Goal: Transaction & Acquisition: Purchase product/service

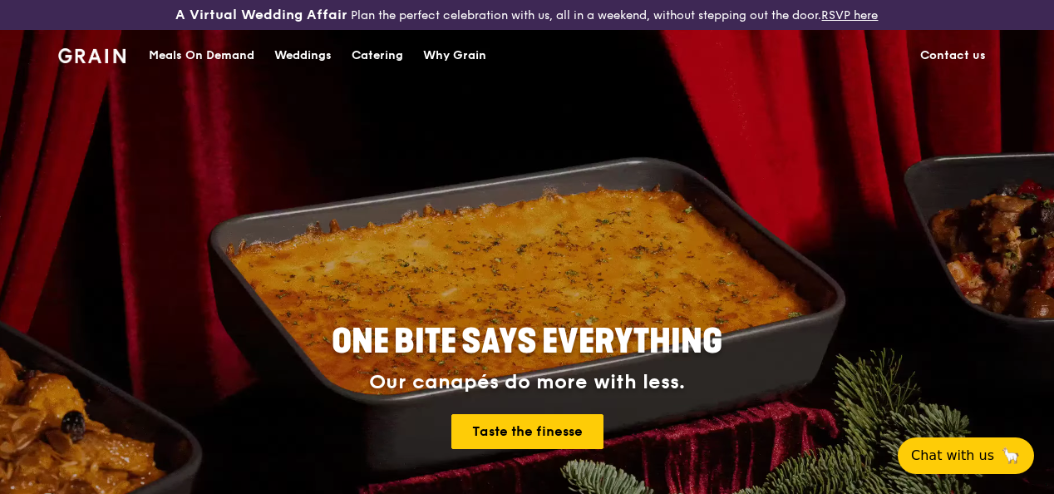
drag, startPoint x: 0, startPoint y: 0, endPoint x: 385, endPoint y: 78, distance: 392.7
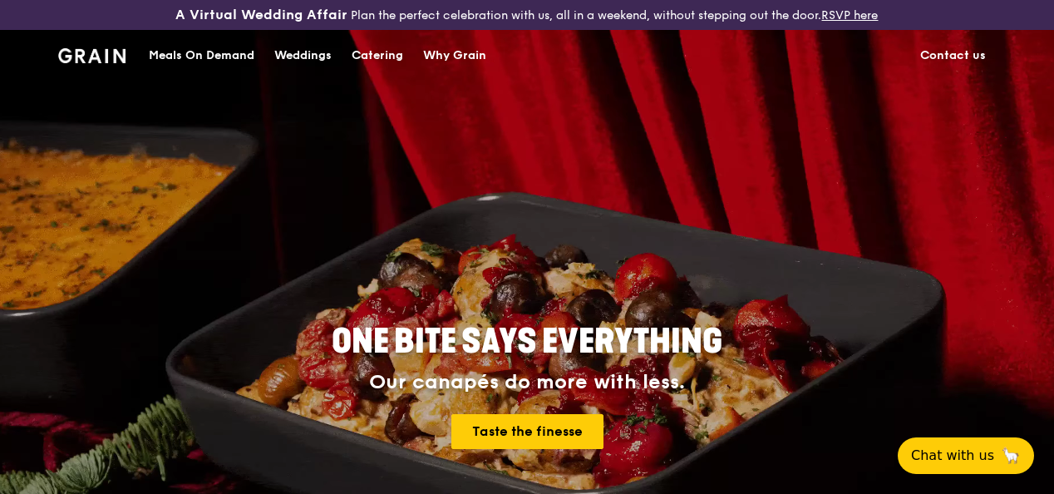
click at [385, 78] on div "Catering" at bounding box center [378, 56] width 52 height 50
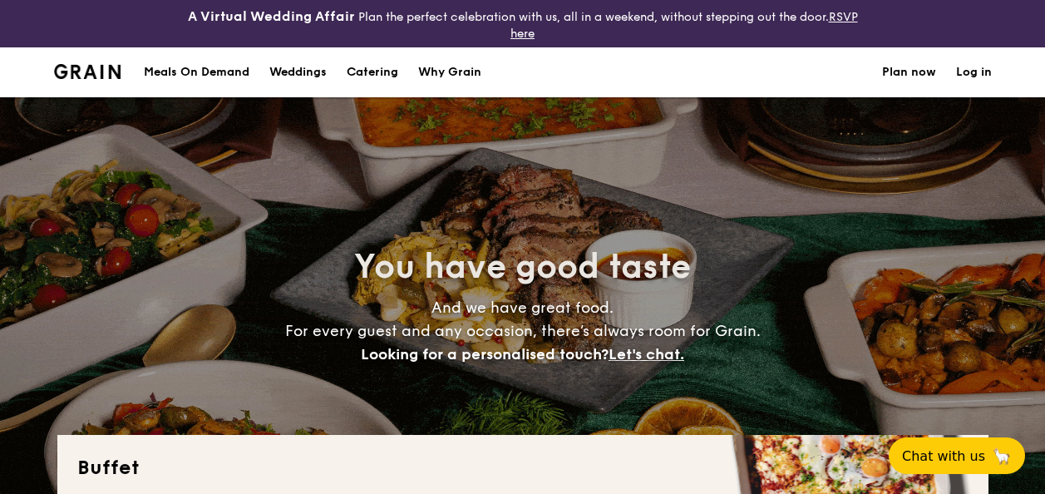
select select
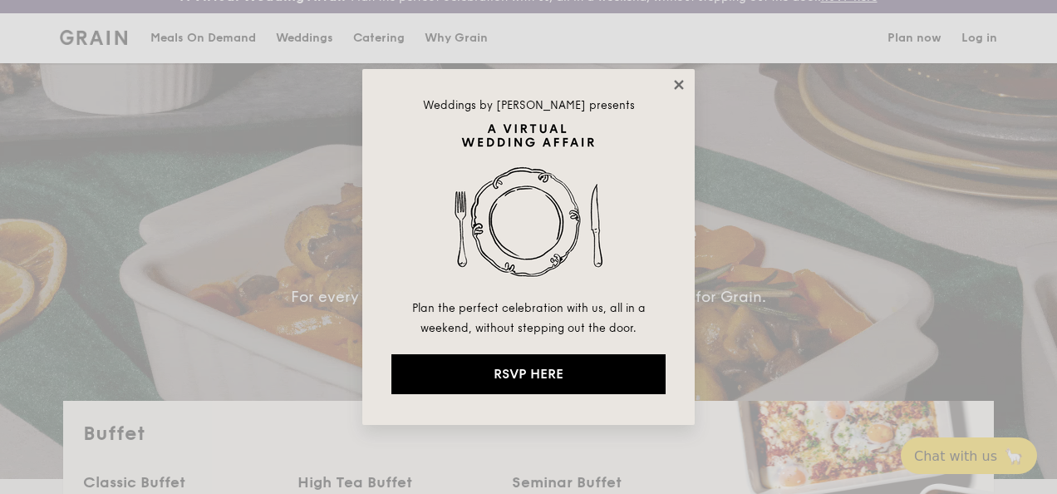
click at [677, 81] on icon at bounding box center [679, 84] width 15 height 15
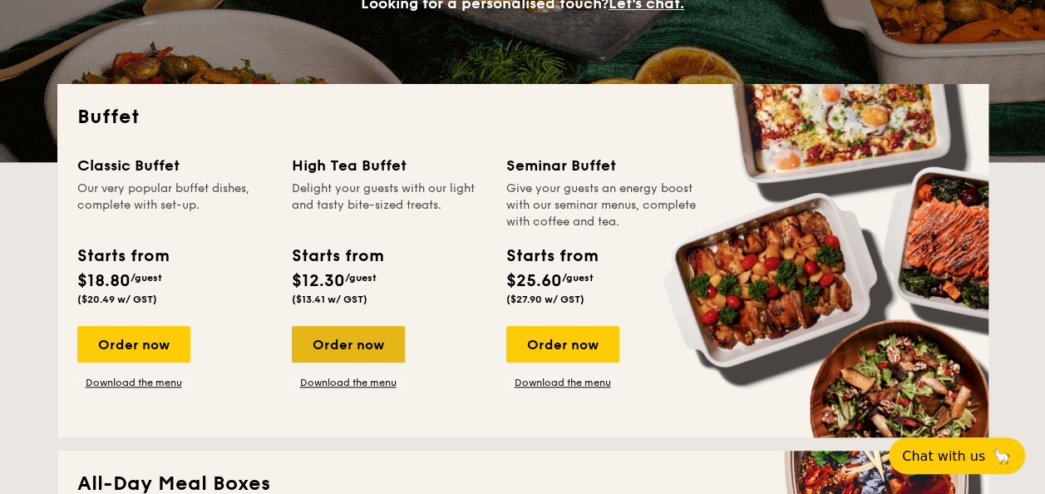
scroll to position [351, 0]
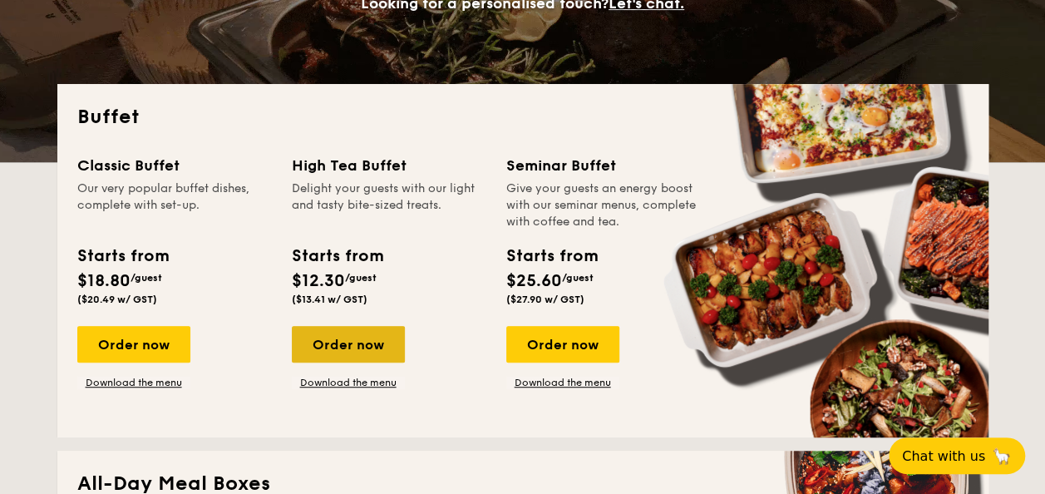
click at [342, 336] on div "Order now" at bounding box center [348, 344] width 113 height 37
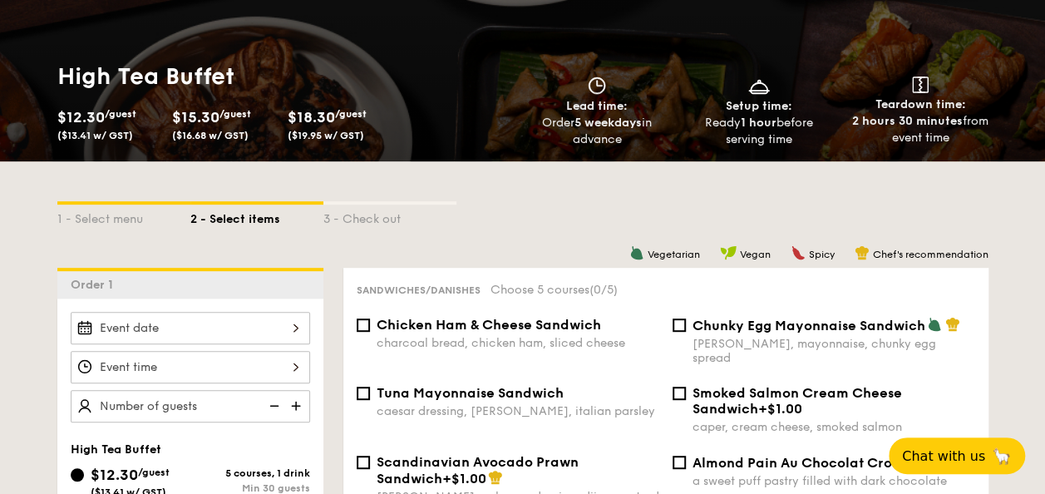
scroll to position [249, 0]
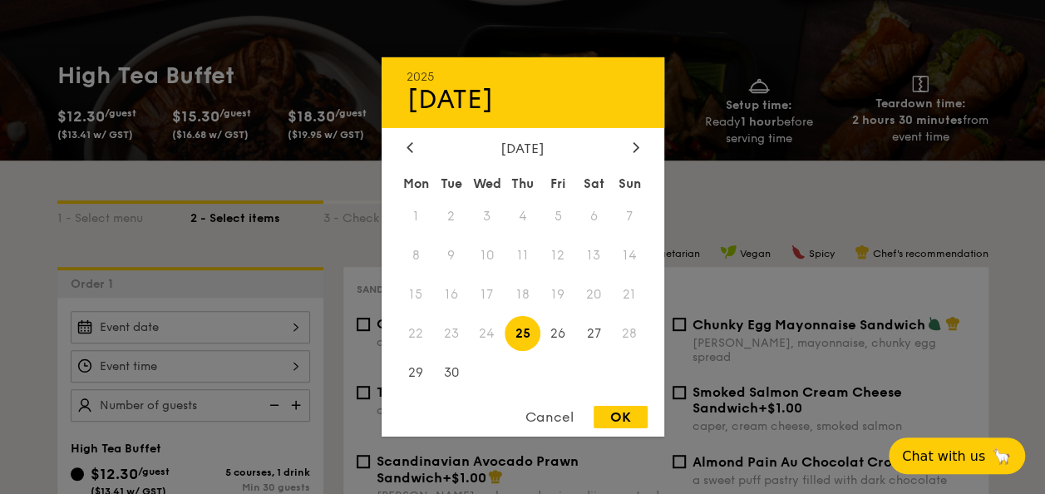
click at [309, 333] on div "2025 Sep [DATE] Tue Wed Thu Fri Sat Sun 1 2 3 4 5 6 7 8 9 10 11 12 13 14 15 16 …" at bounding box center [190, 327] width 239 height 32
click at [637, 153] on div at bounding box center [635, 148] width 15 height 16
click at [534, 222] on span "2" at bounding box center [523, 217] width 36 height 36
click at [522, 203] on span "2" at bounding box center [523, 217] width 36 height 36
click at [605, 413] on div "OK" at bounding box center [621, 417] width 54 height 22
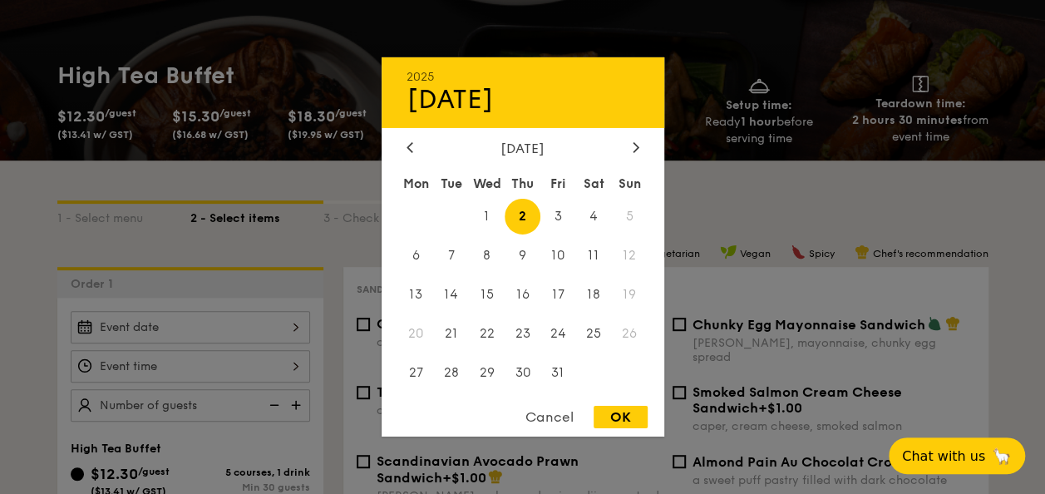
type input "[DATE]"
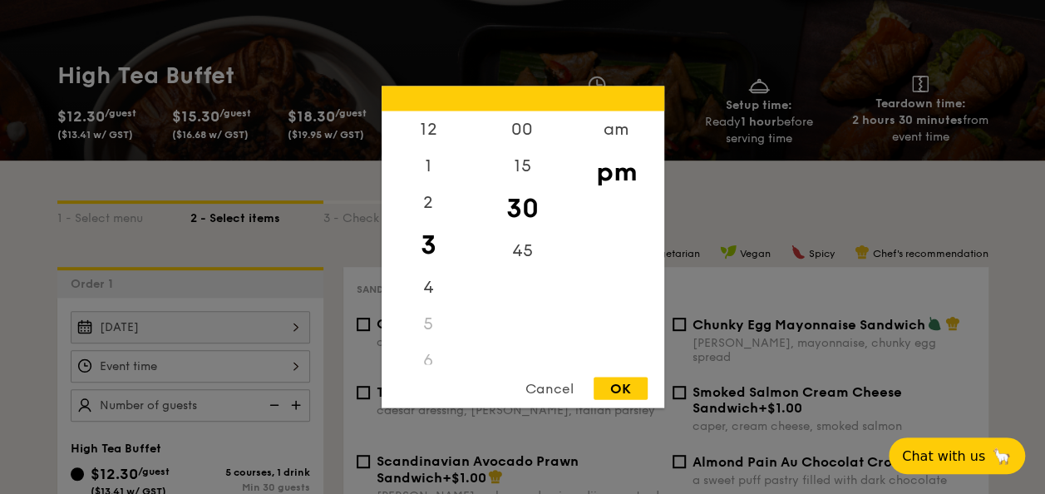
click at [294, 365] on div "12 1 2 3 4 5 6 7 8 9 10 11 00 15 30 45 am pm Cancel OK" at bounding box center [190, 366] width 239 height 32
click at [529, 161] on div "15" at bounding box center [522, 172] width 94 height 48
click at [623, 391] on div "OK" at bounding box center [621, 388] width 54 height 22
type input "3:15PM"
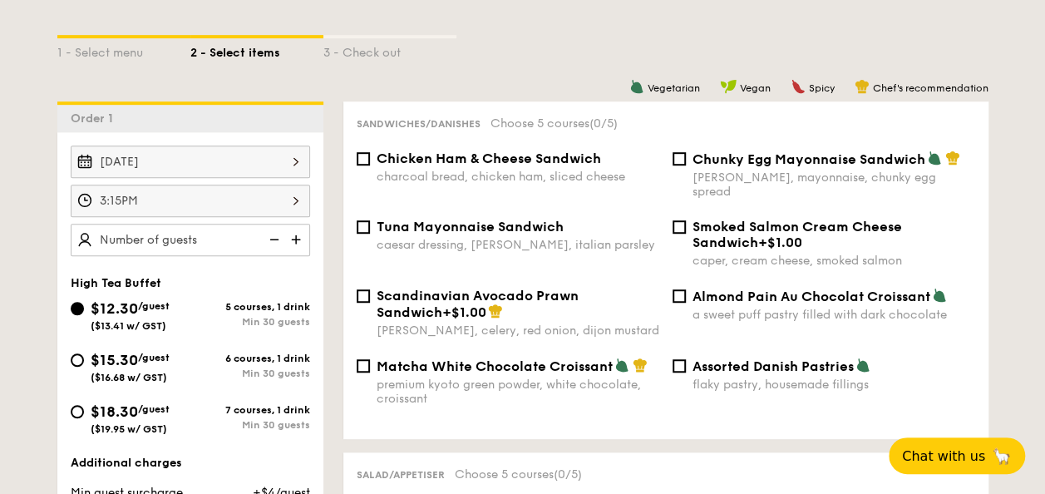
scroll to position [416, 0]
type input "60 guests"
click at [249, 270] on div "[DATE] 3:15PM 60 guests High Tea Buffet $12.30 /guest ($13.41 w/ GST) 5 courses…" at bounding box center [190, 375] width 266 height 489
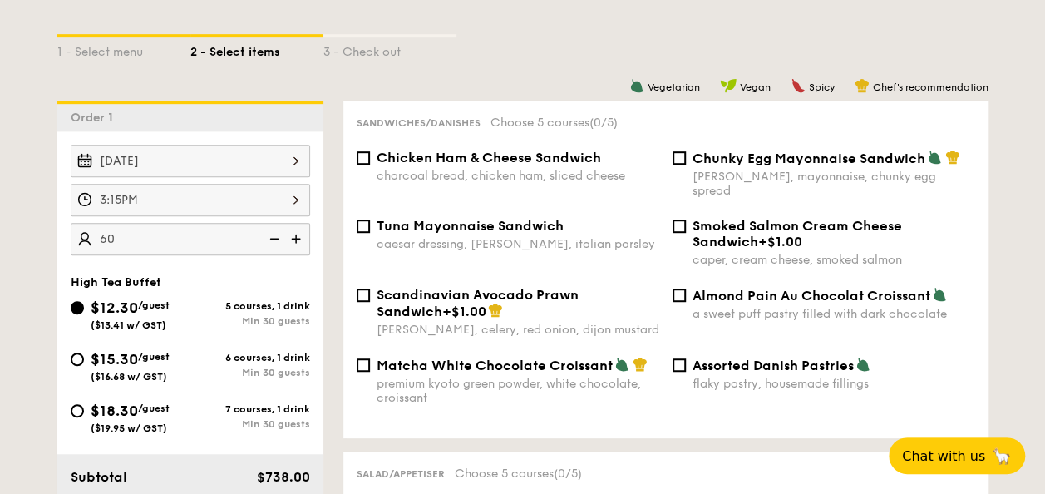
click at [86, 354] on div "$15.30 /guest ($16.68 w/ GST)" at bounding box center [131, 364] width 120 height 35
click at [84, 354] on input "$15.30 /guest ($16.68 w/ GST) 6 courses, 1 drink Min 30 guests" at bounding box center [77, 358] width 13 height 13
radio input "true"
click at [673, 288] on input "Almond Pain Au Chocolat Croissant a sweet puff pastry filled with dark chocolate" at bounding box center [678, 294] width 13 height 13
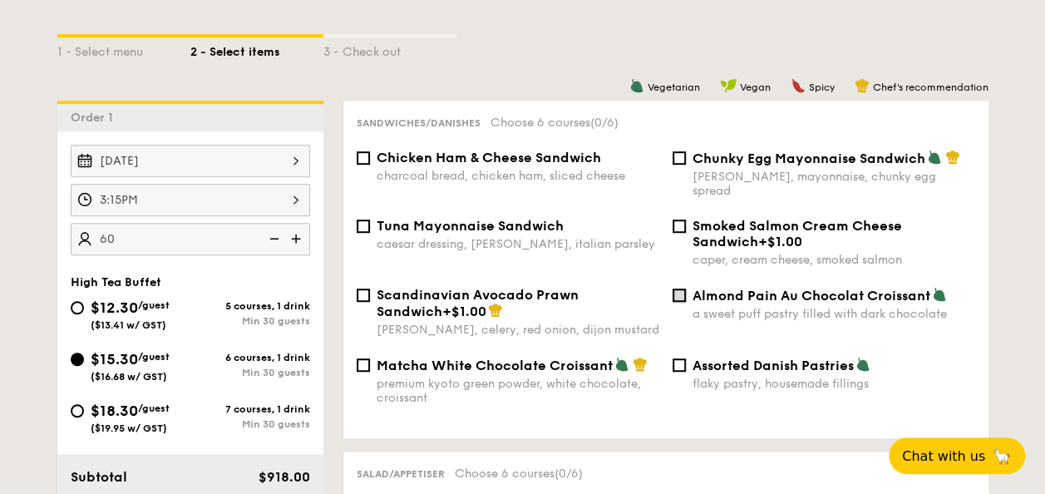
checkbox input "true"
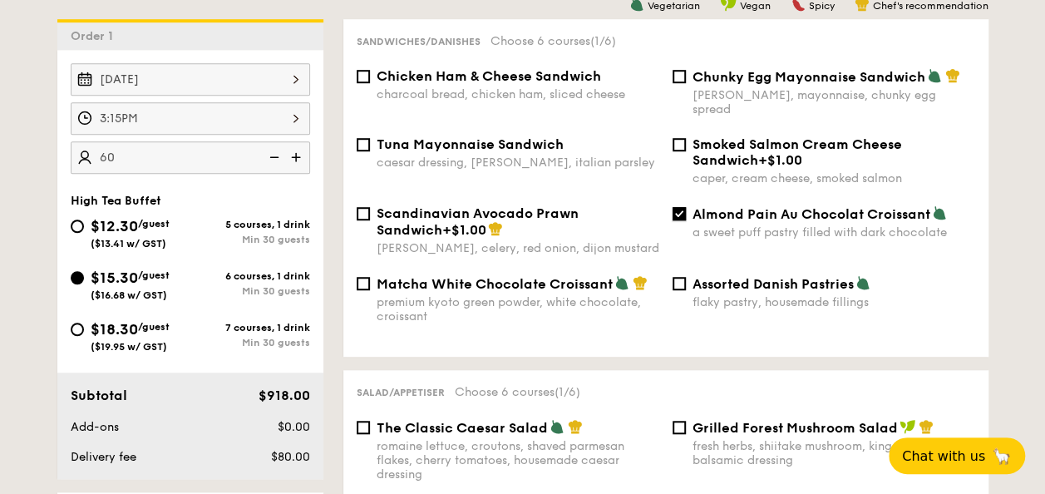
scroll to position [498, 0]
click at [489, 135] on span "Tuna Mayonnaise Sandwich" at bounding box center [470, 143] width 187 height 16
click at [370, 137] on input "Tuna Mayonnaise Sandwich caesar dressing, [GEOGRAPHIC_DATA], italian parsley" at bounding box center [363, 143] width 13 height 13
click at [489, 135] on span "Tuna Mayonnaise Sandwich" at bounding box center [470, 143] width 187 height 16
click at [370, 137] on input "Tuna Mayonnaise Sandwich caesar dressing, [GEOGRAPHIC_DATA], italian parsley" at bounding box center [363, 143] width 13 height 13
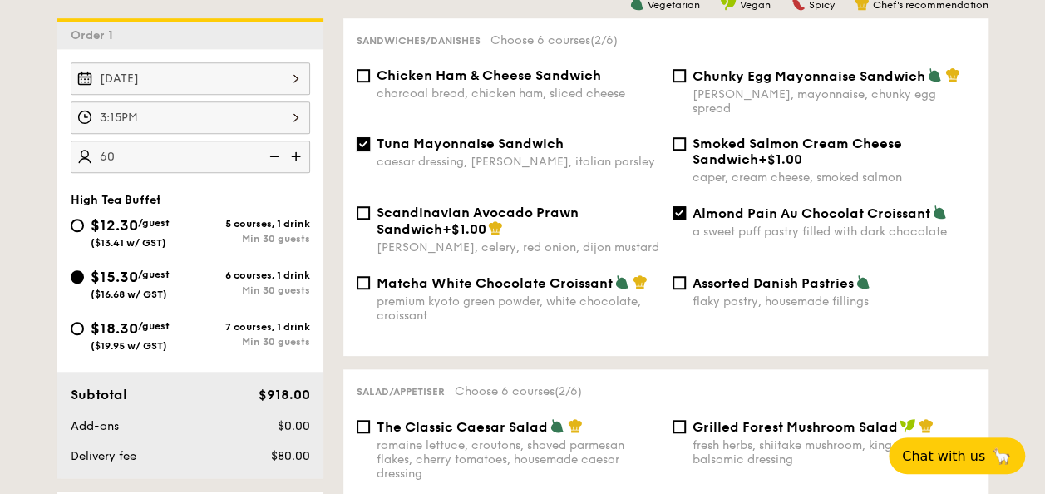
checkbox input "false"
click at [738, 81] on span "Chunky Egg Mayonnaise Sandwich" at bounding box center [808, 76] width 233 height 16
click at [686, 81] on input "Chunky Egg Mayonnaise Sandwich dijon mustard, mayonnaise, chunky egg spread" at bounding box center [678, 75] width 13 height 13
checkbox input "true"
click at [429, 80] on span "Chicken Ham & Cheese Sandwich" at bounding box center [489, 75] width 224 height 16
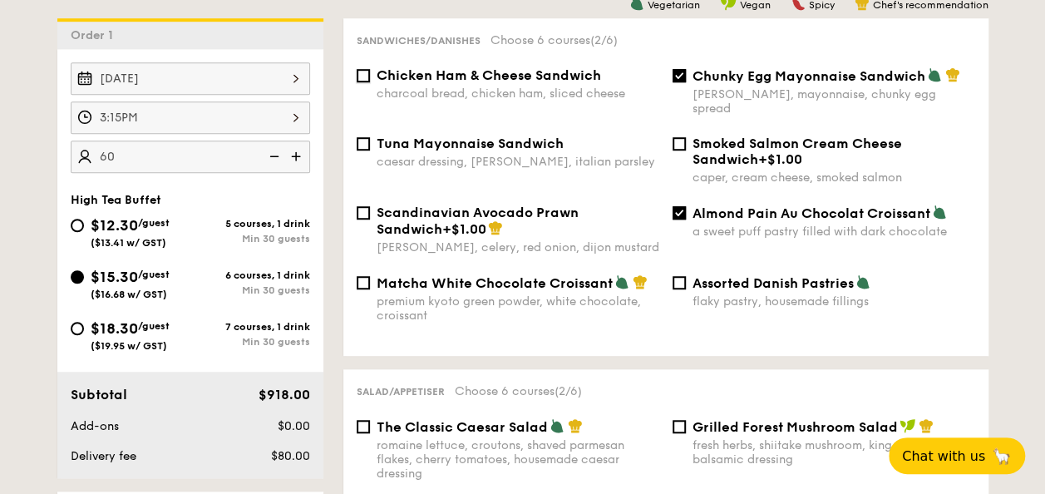
click at [370, 80] on input "Chicken Ham & Cheese Sandwich charcoal bread, chicken ham, sliced cheese" at bounding box center [363, 75] width 13 height 13
checkbox input "true"
click at [377, 281] on div "Matcha White Chocolate Croissant premium kyoto green powder, white chocolate, c…" at bounding box center [518, 298] width 283 height 48
click at [370, 281] on input "Matcha White Chocolate Croissant premium kyoto green powder, white chocolate, c…" at bounding box center [363, 282] width 13 height 13
checkbox input "true"
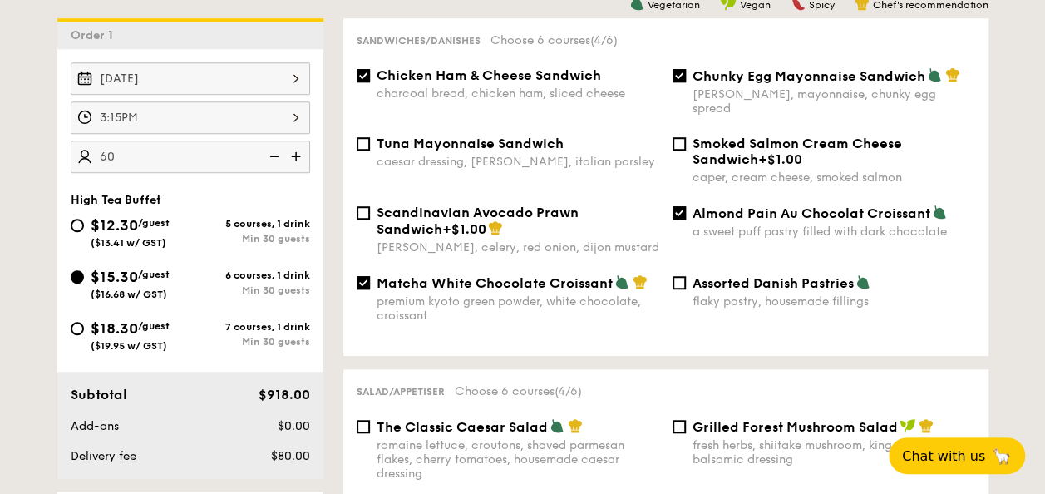
click at [708, 275] on span "Assorted Danish Pastries" at bounding box center [772, 283] width 161 height 16
click at [686, 276] on input "Assorted Danish Pastries flaky pastry, housemade fillings" at bounding box center [678, 282] width 13 height 13
checkbox input "true"
click at [518, 135] on span "Tuna Mayonnaise Sandwich" at bounding box center [470, 143] width 187 height 16
click at [370, 137] on input "Tuna Mayonnaise Sandwich caesar dressing, [GEOGRAPHIC_DATA], italian parsley" at bounding box center [363, 143] width 13 height 13
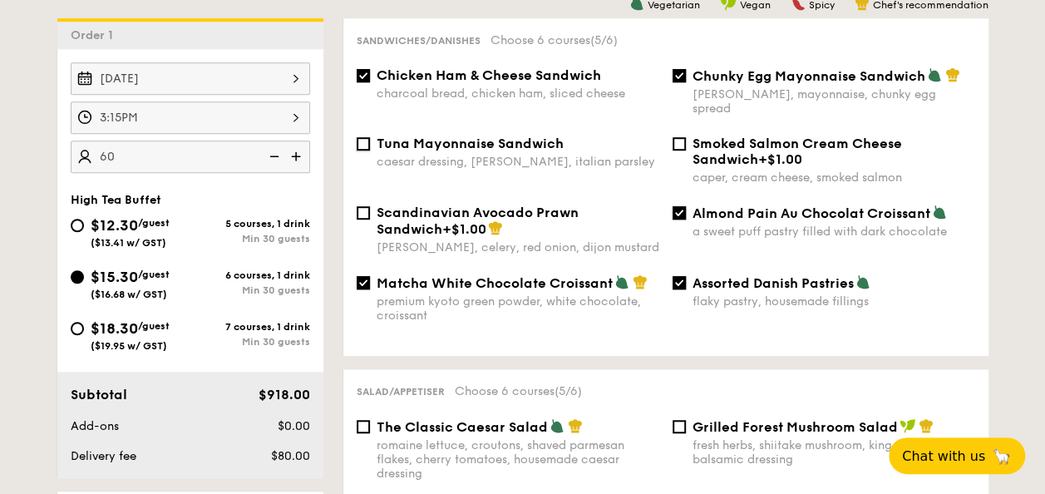
checkbox input "true"
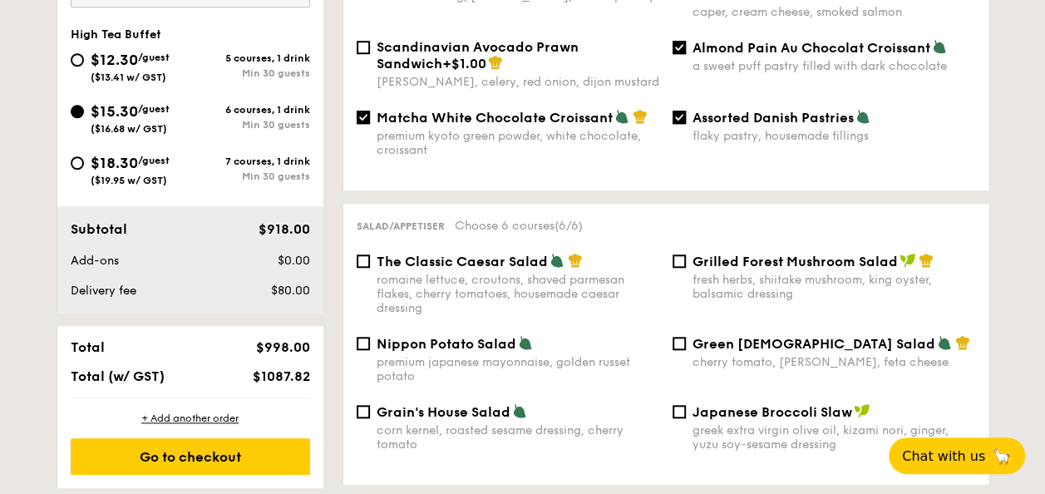
scroll to position [664, 0]
click at [419, 259] on div "The Classic Caesar Salad romaine lettuce, croutons, shaved parmesan flakes, che…" at bounding box center [518, 283] width 283 height 62
click at [370, 259] on input "The Classic Caesar Salad romaine lettuce, croutons, shaved parmesan flakes, che…" at bounding box center [363, 260] width 13 height 13
checkbox input "true"
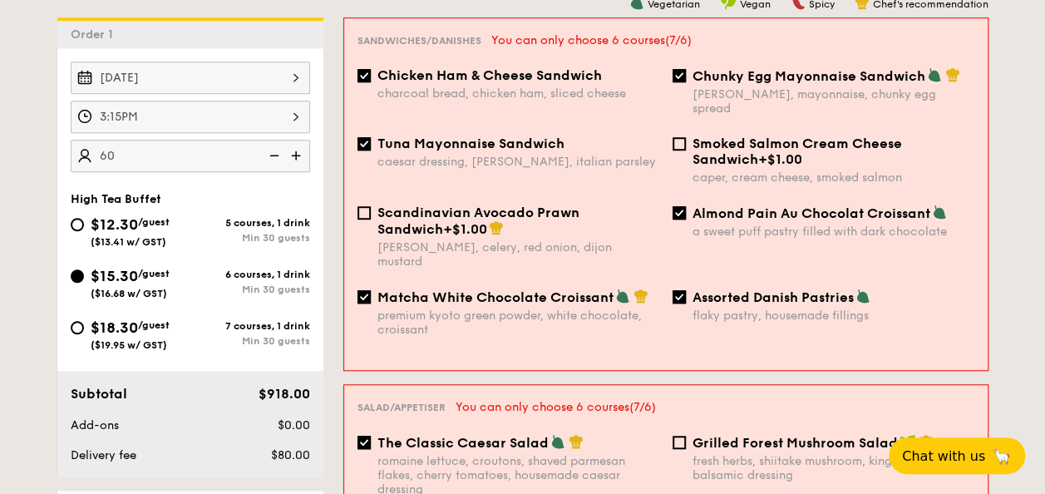
click at [700, 205] on span "Almond Pain Au Chocolat Croissant" at bounding box center [811, 213] width 238 height 16
click at [686, 206] on input "Almond Pain Au Chocolat Croissant a sweet puff pastry filled with dark chocolate" at bounding box center [678, 212] width 13 height 13
checkbox input "false"
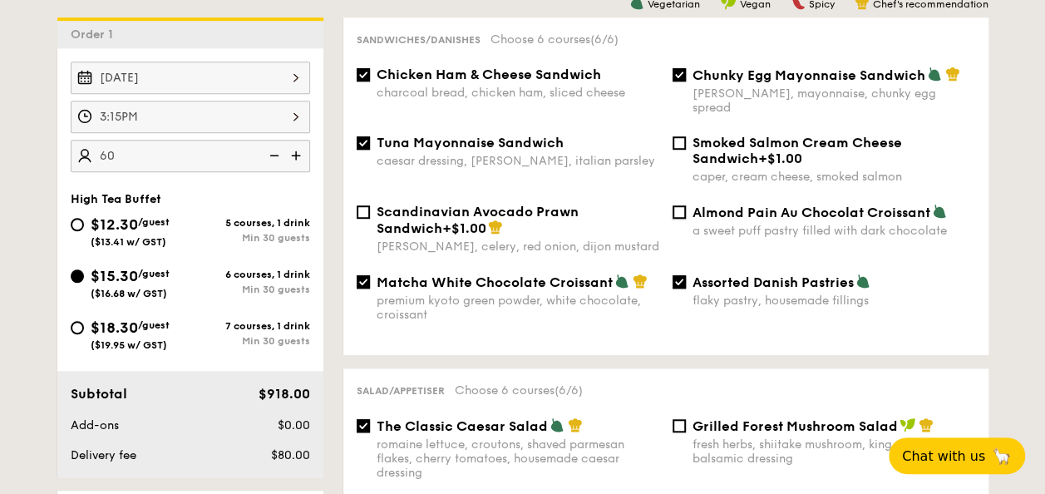
scroll to position [499, 0]
click at [487, 76] on span "Chicken Ham & Cheese Sandwich" at bounding box center [489, 75] width 224 height 16
click at [370, 76] on input "Chicken Ham & Cheese Sandwich charcoal bread, chicken ham, sliced cheese" at bounding box center [363, 74] width 13 height 13
checkbox input "false"
click at [442, 135] on span "Tuna Mayonnaise Sandwich" at bounding box center [470, 143] width 187 height 16
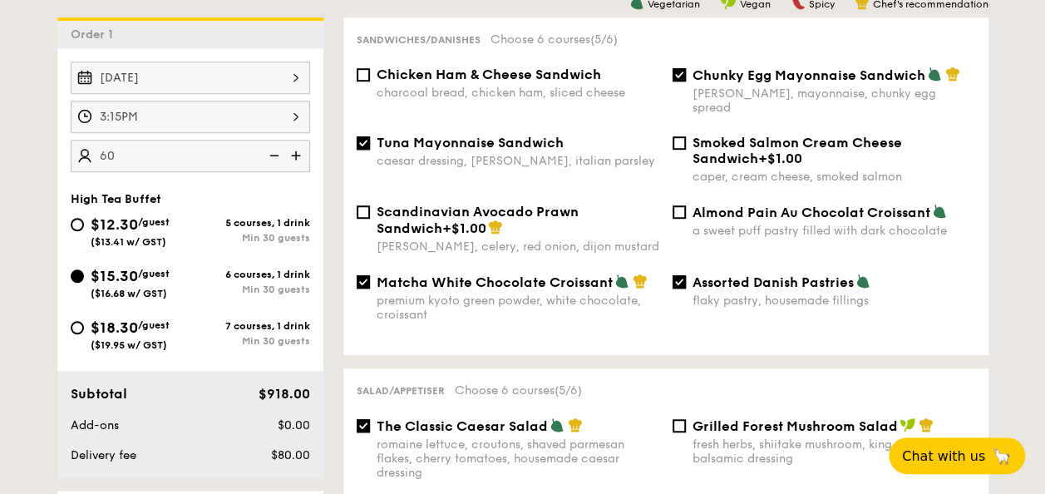
click at [370, 136] on input "Tuna Mayonnaise Sandwich caesar dressing, [GEOGRAPHIC_DATA], italian parsley" at bounding box center [363, 142] width 13 height 13
checkbox input "false"
click at [781, 274] on span "Assorted Danish Pastries" at bounding box center [772, 282] width 161 height 16
click at [686, 275] on input "Assorted Danish Pastries flaky pastry, housemade fillings" at bounding box center [678, 281] width 13 height 13
checkbox input "false"
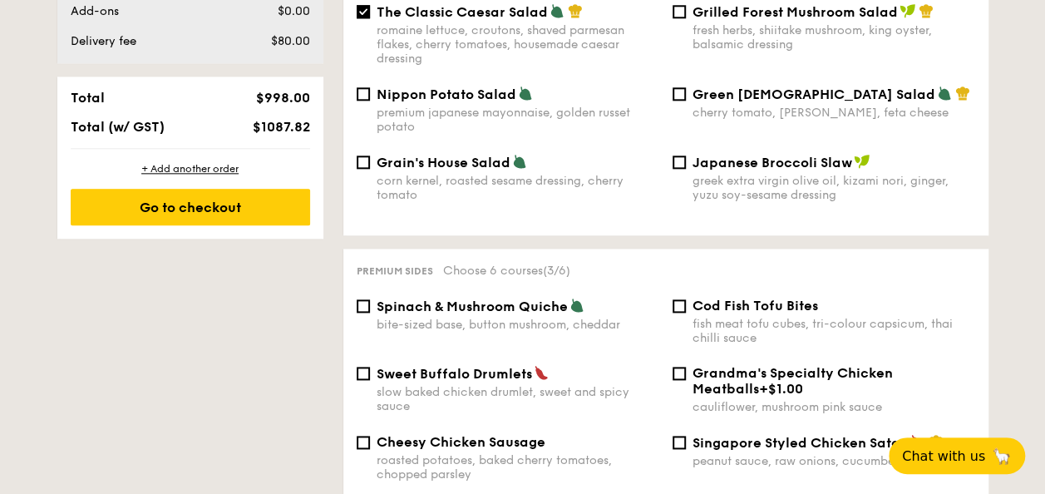
scroll to position [914, 0]
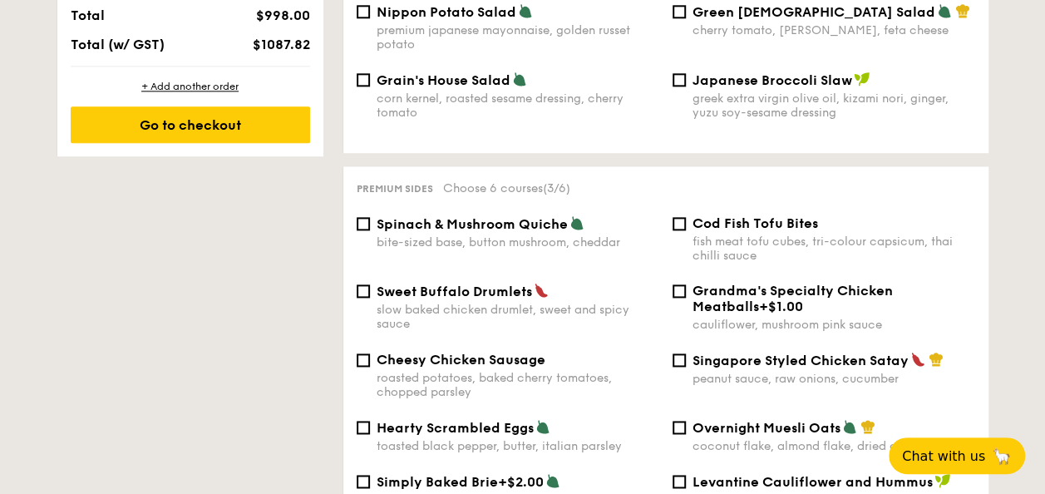
click at [784, 287] on span "Grandma's Specialty Chicken Meatballs" at bounding box center [792, 299] width 200 height 32
click at [686, 287] on input "Grandma's Specialty Chicken Meatballs +$1.00 cauliflower, mushroom pink sauce" at bounding box center [678, 290] width 13 height 13
checkbox input "true"
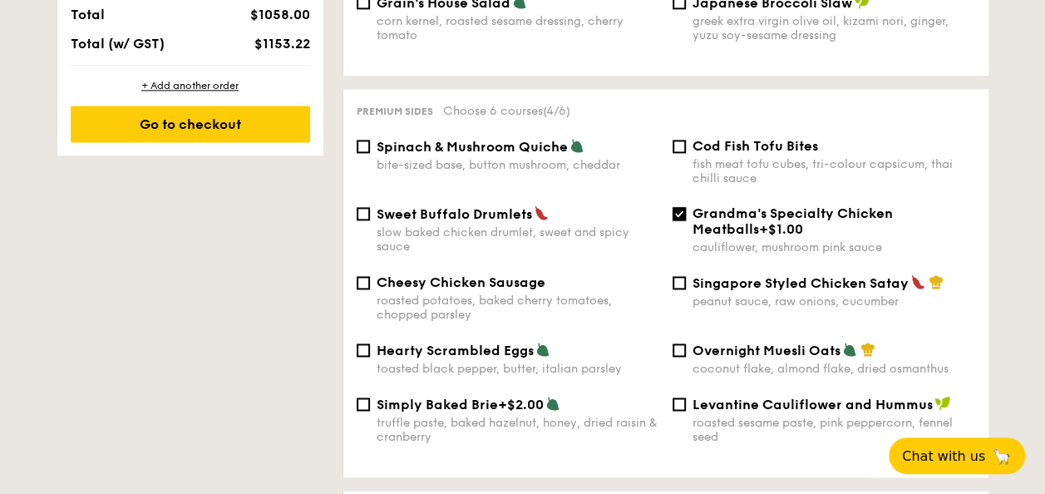
scroll to position [1072, 0]
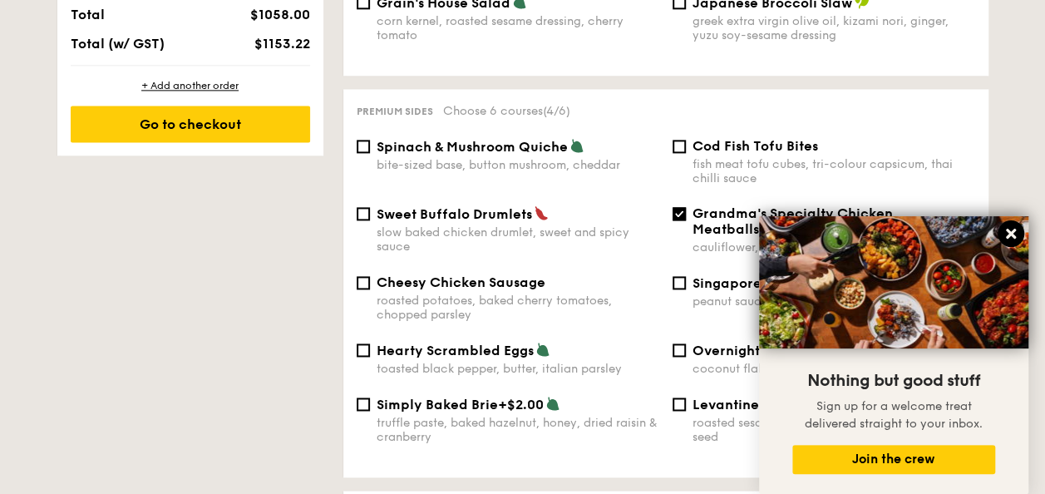
click at [1009, 234] on icon at bounding box center [1011, 234] width 10 height 10
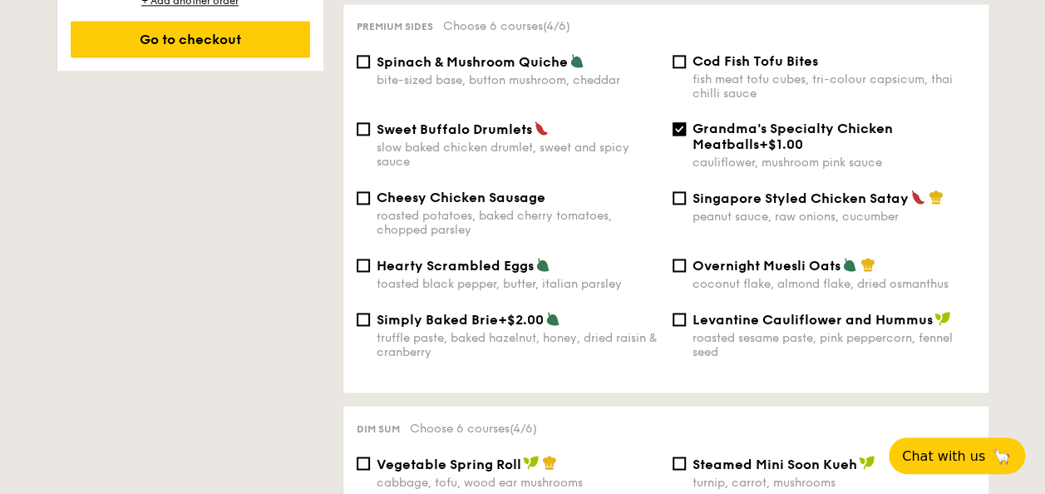
scroll to position [1155, 0]
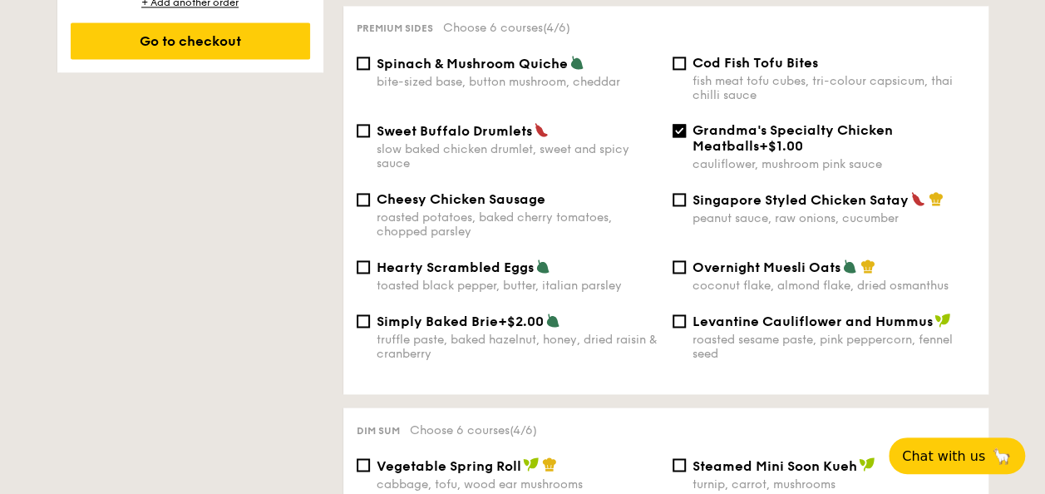
click at [785, 55] on span "Cod Fish Tofu Bites" at bounding box center [755, 63] width 126 height 16
click at [686, 57] on input "Cod Fish Tofu Bites fish meat tofu cubes, tri-colour capsicum, thai chilli sauce" at bounding box center [678, 63] width 13 height 13
checkbox input "true"
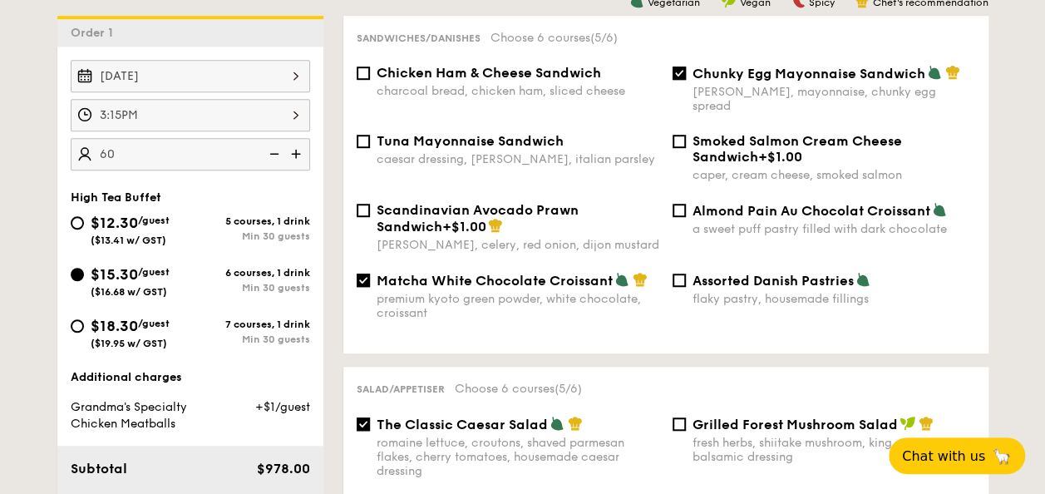
scroll to position [499, 0]
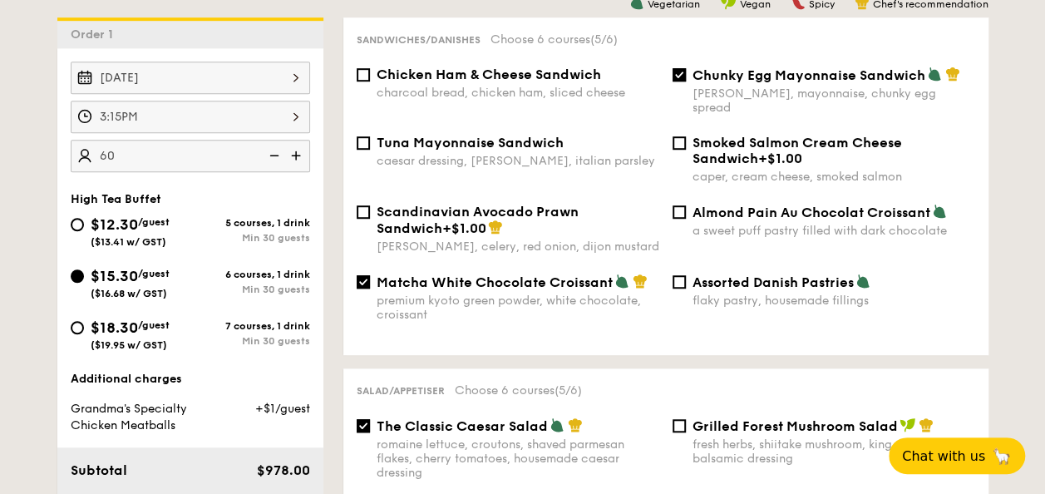
click at [97, 328] on span "$18.30" at bounding box center [114, 327] width 47 height 18
click at [84, 328] on input "$18.30 /guest ($19.95 w/ GST) 7 courses, 1 drink Min 30 guests" at bounding box center [77, 327] width 13 height 13
radio input "true"
checkbox input "false"
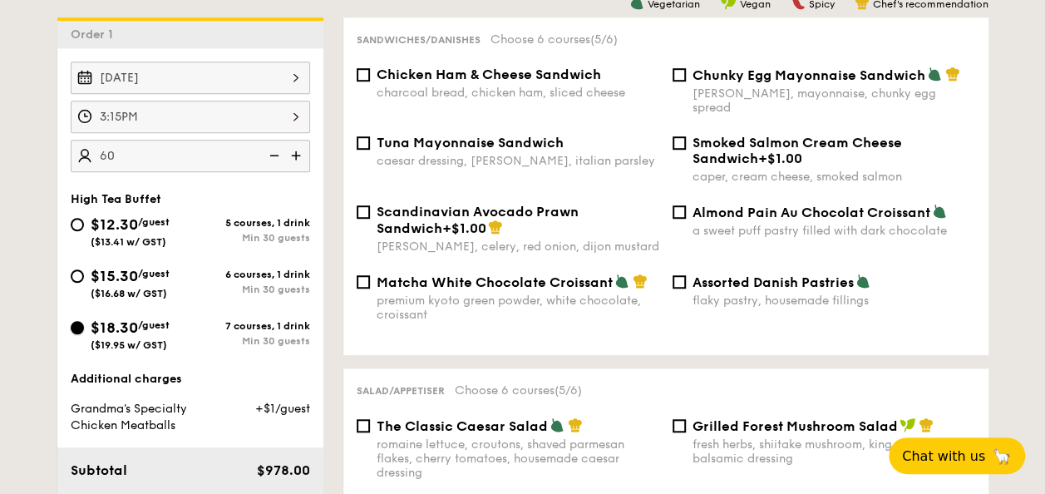
checkbox input "false"
radio input "true"
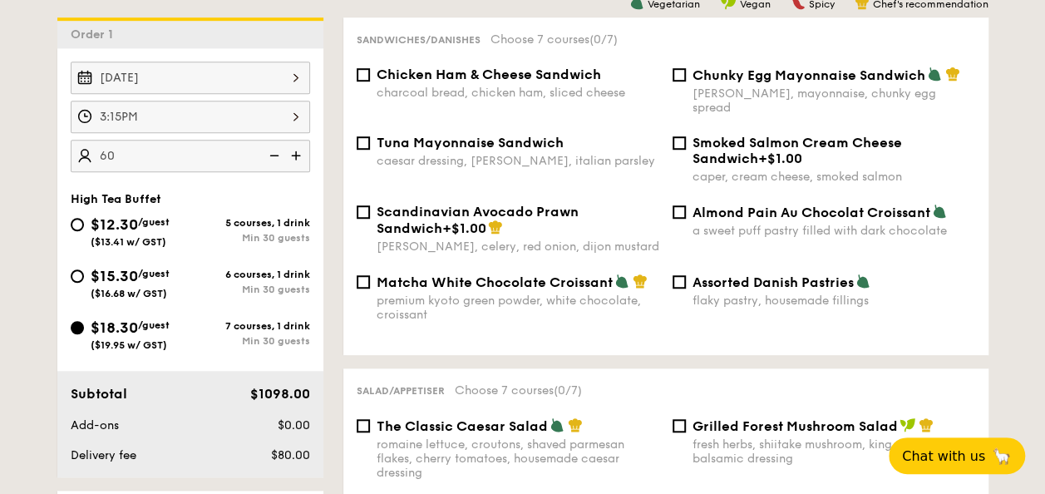
click at [452, 274] on span "Matcha White Chocolate Croissant" at bounding box center [495, 282] width 236 height 16
click at [370, 275] on input "Matcha White Chocolate Croissant premium kyoto green powder, white chocolate, c…" at bounding box center [363, 281] width 13 height 13
checkbox input "true"
click at [716, 88] on div "[PERSON_NAME], mayonnaise, chunky egg spread" at bounding box center [833, 100] width 283 height 28
click at [686, 81] on input "Chunky Egg Mayonnaise Sandwich dijon mustard, mayonnaise, chunky egg spread" at bounding box center [678, 74] width 13 height 13
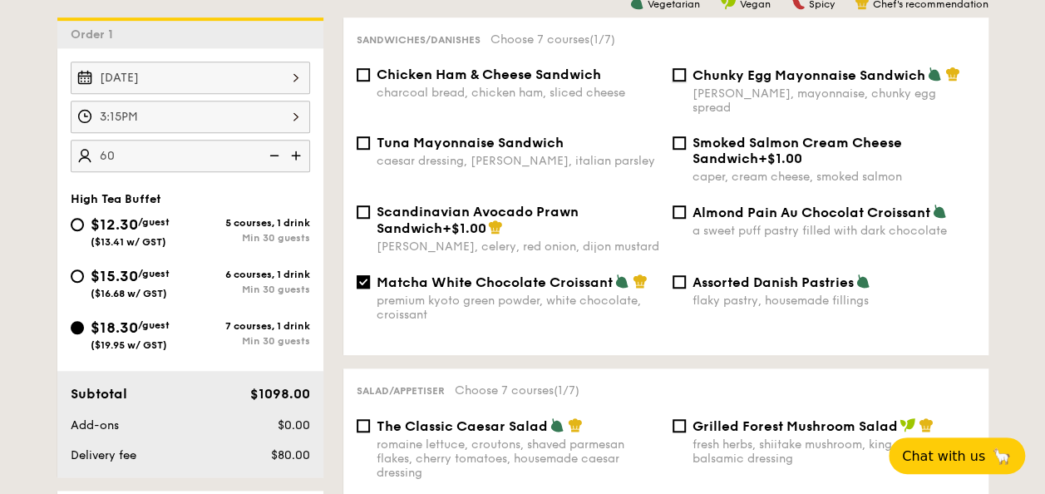
checkbox input "true"
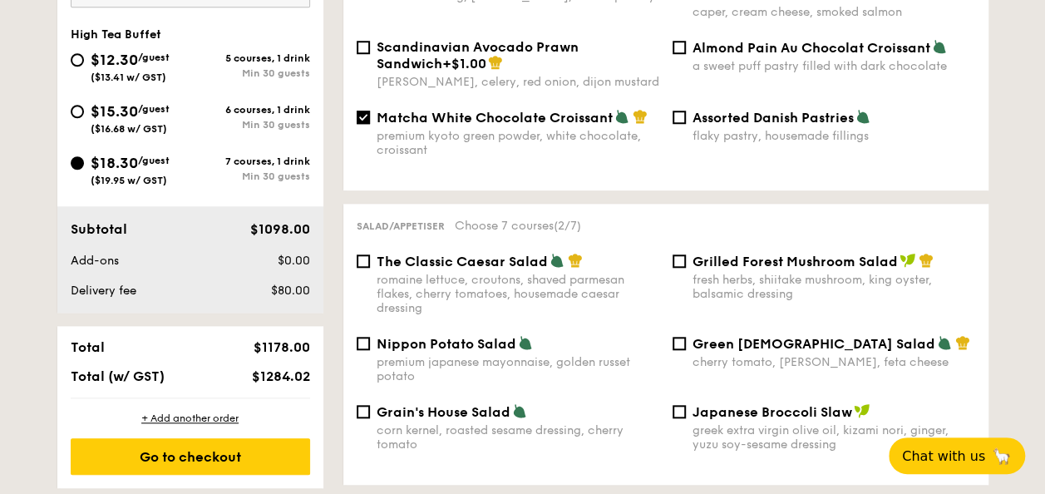
scroll to position [663, 0]
click at [505, 273] on div "romaine lettuce, croutons, shaved parmesan flakes, cherry tomatoes, housemade c…" at bounding box center [518, 294] width 283 height 42
click at [370, 268] on input "The Classic Caesar Salad romaine lettuce, croutons, shaved parmesan flakes, che…" at bounding box center [363, 260] width 13 height 13
checkbox input "true"
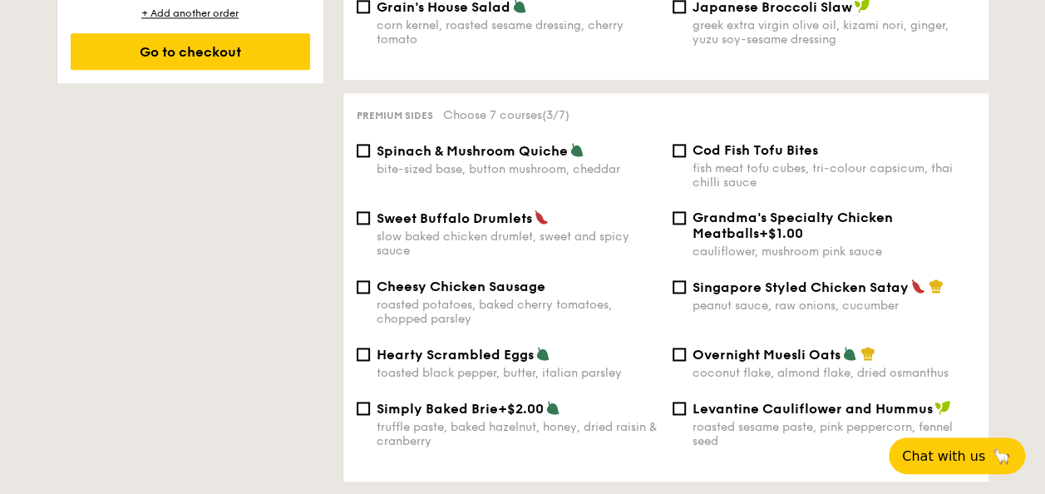
click at [715, 145] on span "Cod Fish Tofu Bites" at bounding box center [755, 150] width 126 height 16
click at [686, 145] on input "Cod Fish Tofu Bites fish meat tofu cubes, tri-colour capsicum, thai chilli sauce" at bounding box center [678, 150] width 13 height 13
checkbox input "true"
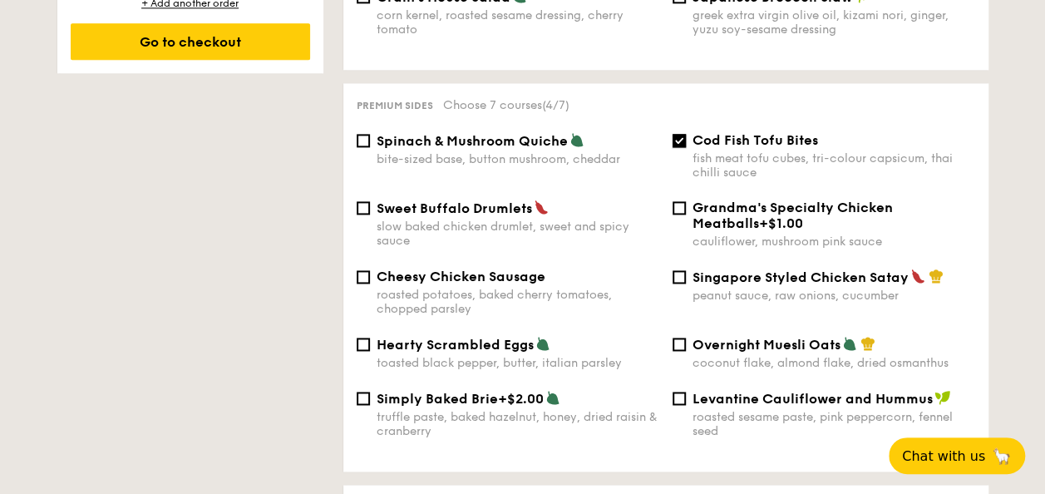
scroll to position [1079, 0]
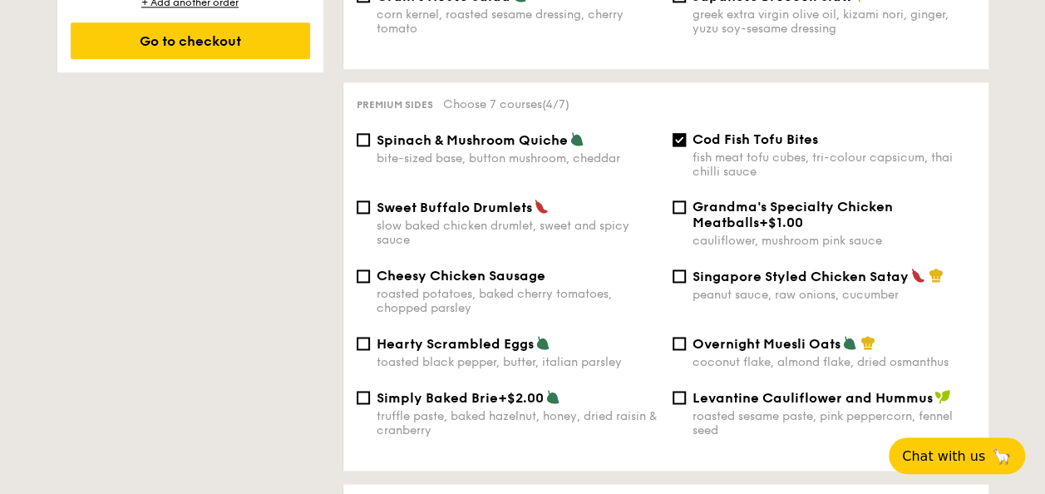
click at [535, 226] on div "slow baked chicken drumlet, sweet and spicy sauce" at bounding box center [518, 233] width 283 height 28
click at [370, 214] on input "Sweet Buffalo Drumlets slow baked chicken drumlet, sweet and spicy sauce" at bounding box center [363, 206] width 13 height 13
checkbox input "true"
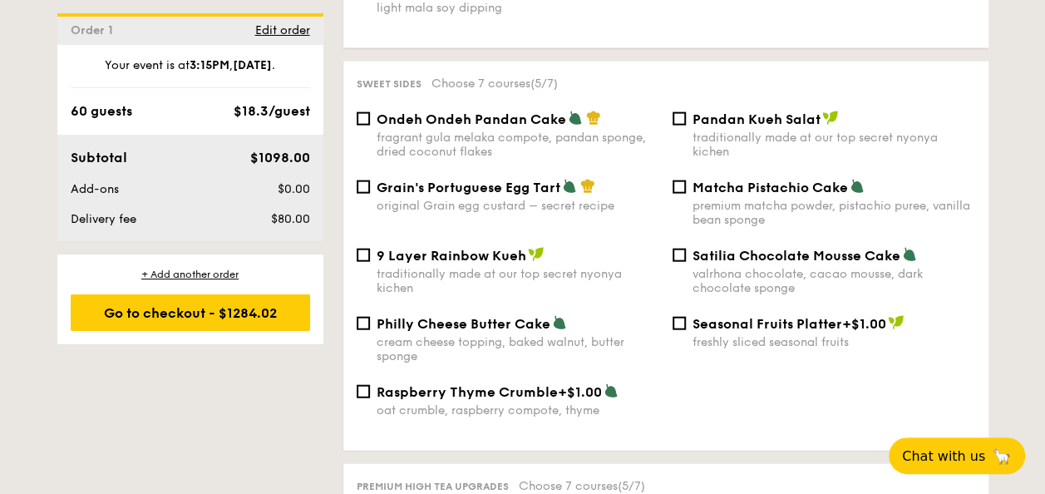
scroll to position [1825, 0]
click at [366, 257] on input "9 Layer Rainbow Kueh traditionally made at our top secret nyonya kichen" at bounding box center [363, 254] width 13 height 13
checkbox input "true"
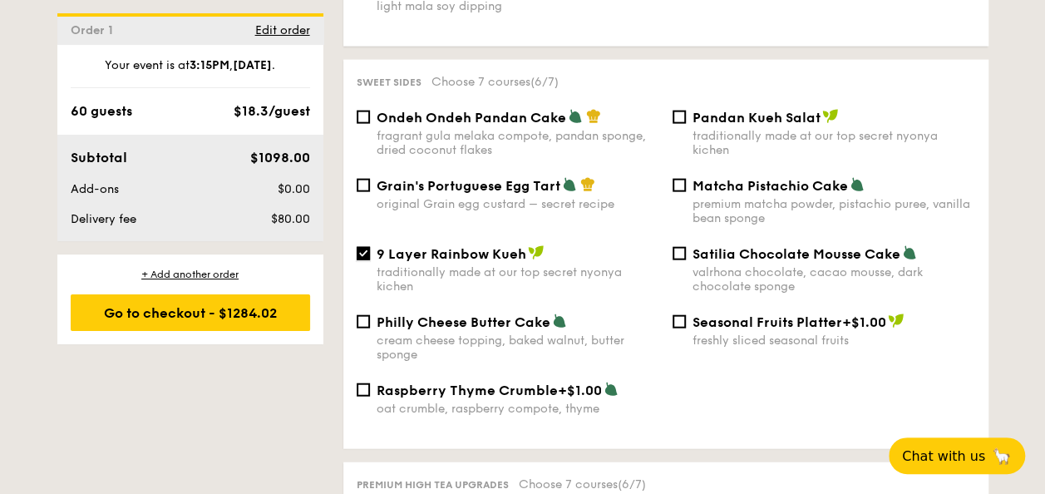
scroll to position [1825, 0]
click at [735, 251] on span "Satilia Chocolate Mousse Cake" at bounding box center [796, 254] width 208 height 16
click at [686, 251] on input "Satilia Chocolate Mousse Cake valrhona chocolate, cacao mousse, dark chocolate …" at bounding box center [678, 253] width 13 height 13
checkbox input "true"
click at [467, 258] on span "9 Layer Rainbow Kueh" at bounding box center [452, 254] width 150 height 16
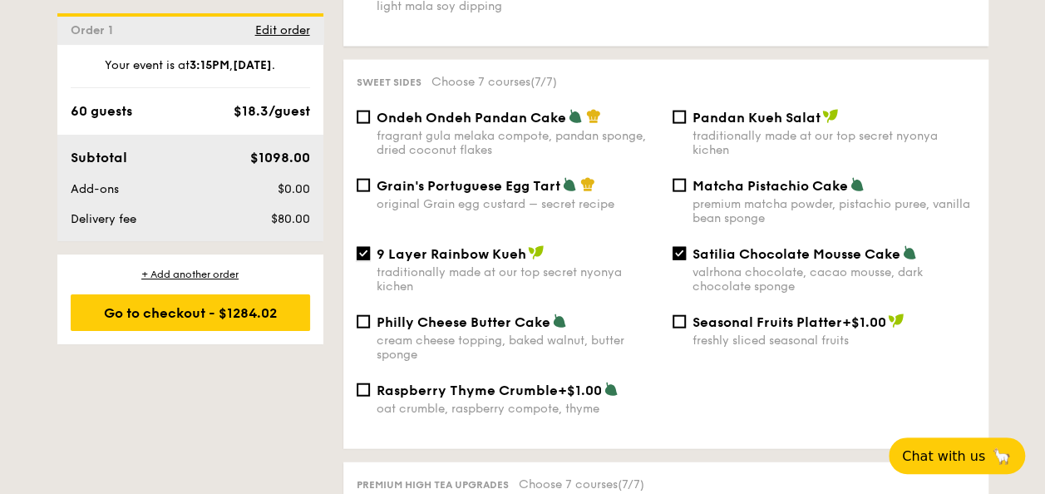
click at [370, 258] on input "9 Layer Rainbow Kueh traditionally made at our top secret nyonya kichen" at bounding box center [363, 253] width 13 height 13
checkbox input "false"
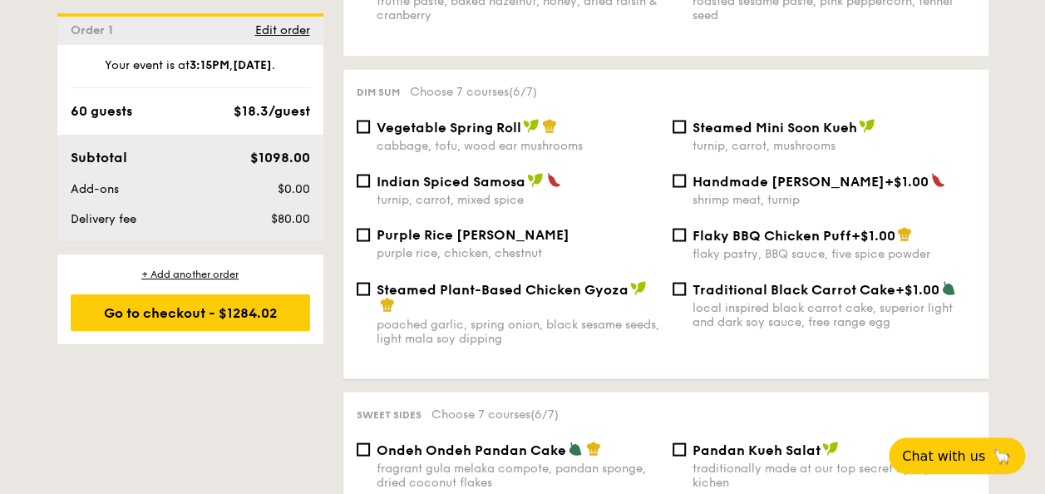
scroll to position [1493, 0]
click at [490, 284] on span "Steamed Plant-Based Chicken Gyoza" at bounding box center [503, 290] width 252 height 16
click at [370, 284] on input "Steamed Plant-Based Chicken Gyoza poached garlic, spring onion, black sesame se…" at bounding box center [363, 289] width 13 height 13
checkbox input "true"
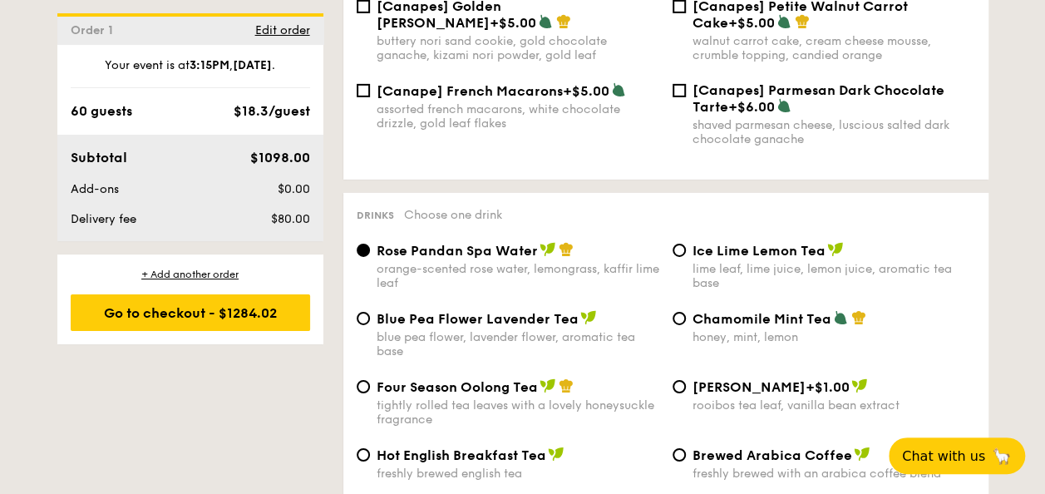
scroll to position [2656, 0]
click at [459, 383] on span "Four Season Oolong Tea" at bounding box center [457, 386] width 161 height 16
click at [370, 383] on input "Four Season Oolong Tea tightly rolled tea leaves with a lovely honeysuckle frag…" at bounding box center [363, 385] width 13 height 13
radio input "true"
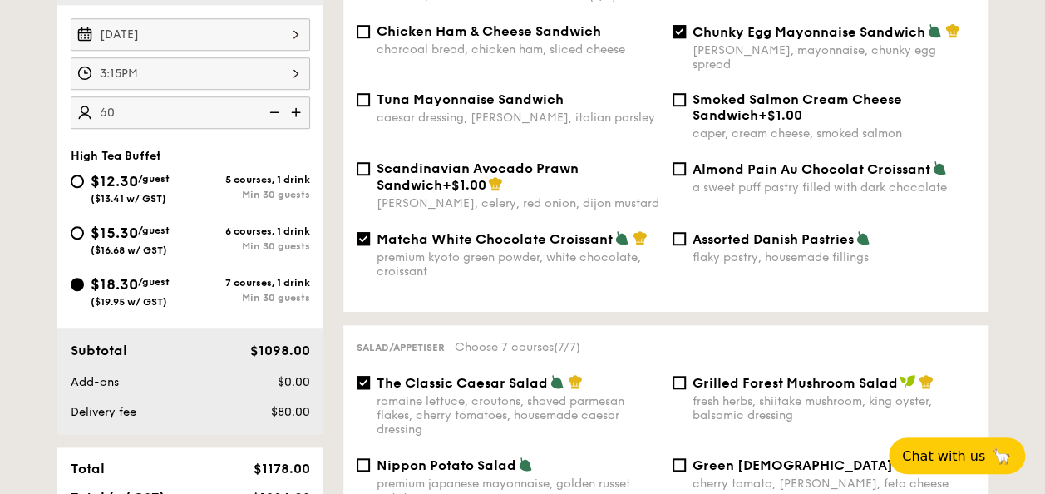
scroll to position [747, 0]
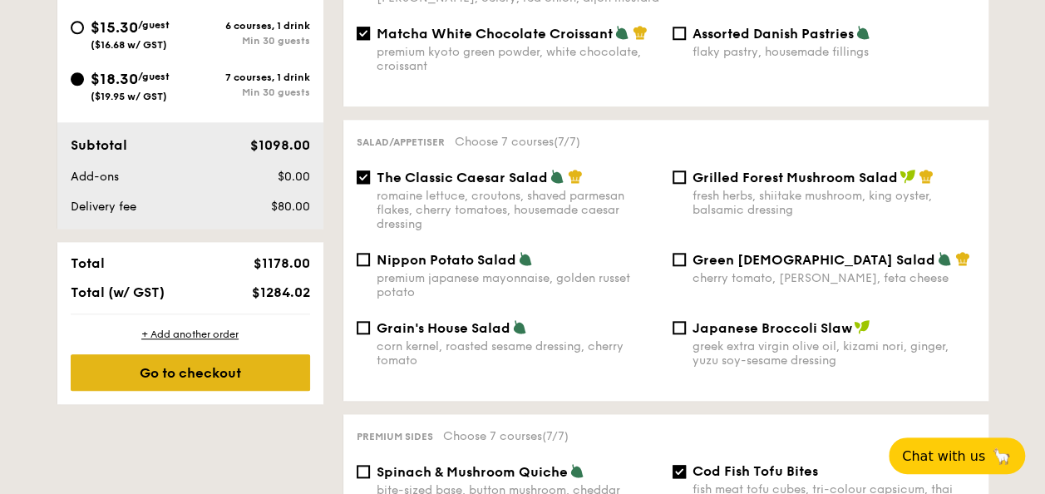
click at [253, 370] on div "Go to checkout" at bounding box center [190, 372] width 239 height 37
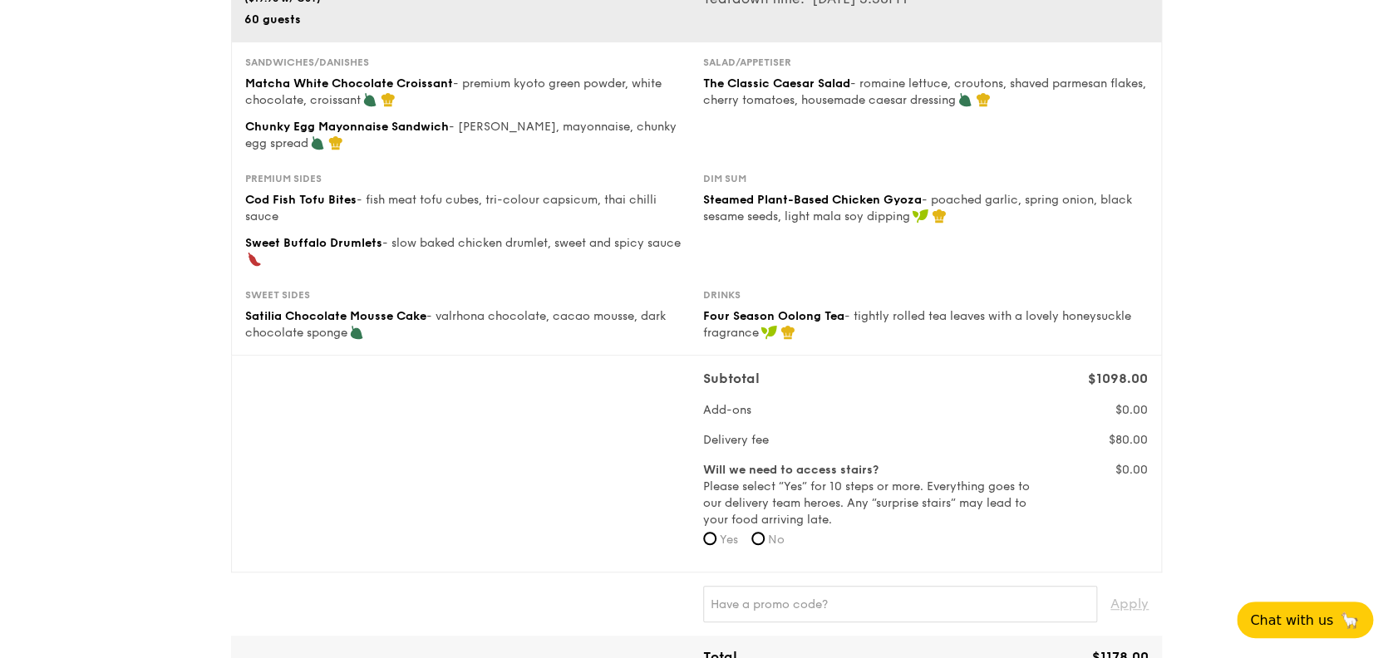
scroll to position [239, 0]
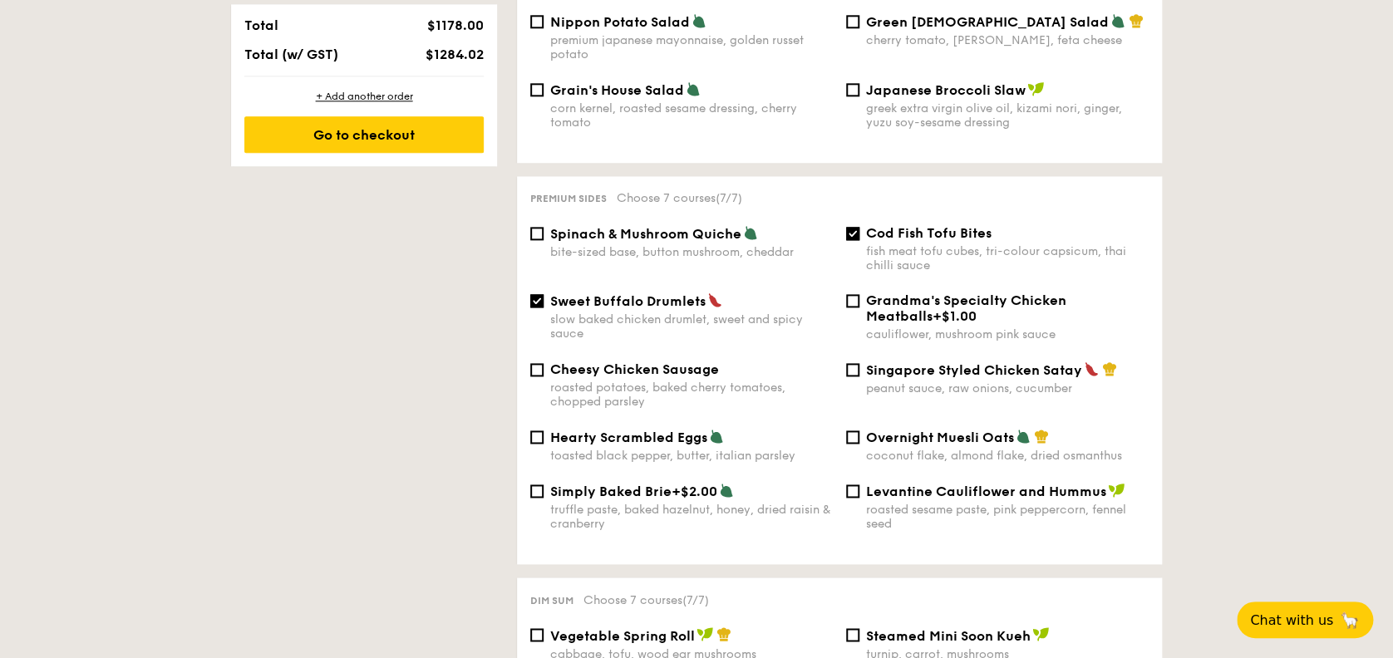
scroll to position [972, 0]
click at [860, 294] on div "Grandma's Specialty Chicken Meatballs +$1.00 cauliflower, mushroom pink sauce" at bounding box center [998, 316] width 316 height 49
click at [857, 293] on input "Grandma's Specialty Chicken Meatballs +$1.00 cauliflower, mushroom pink sauce" at bounding box center [852, 299] width 13 height 13
checkbox input "true"
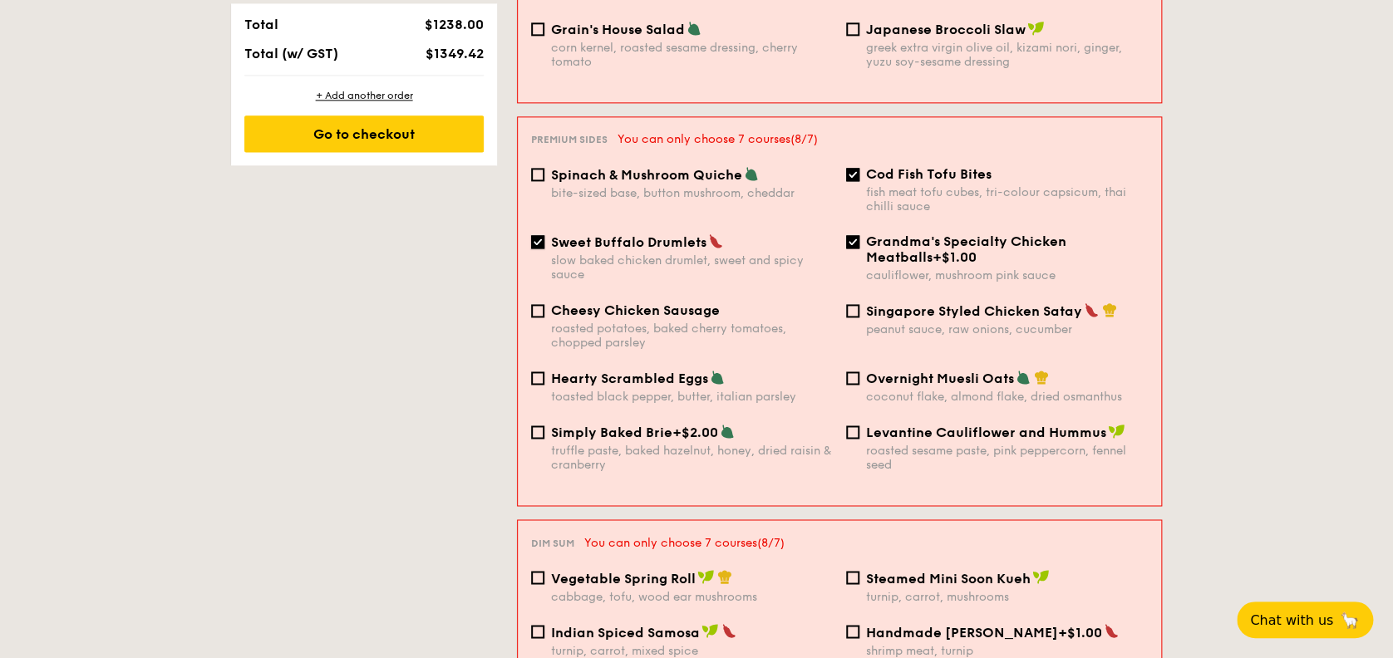
click at [539, 235] on input "Sweet Buffalo Drumlets slow baked chicken drumlet, sweet and spicy sauce" at bounding box center [537, 241] width 13 height 13
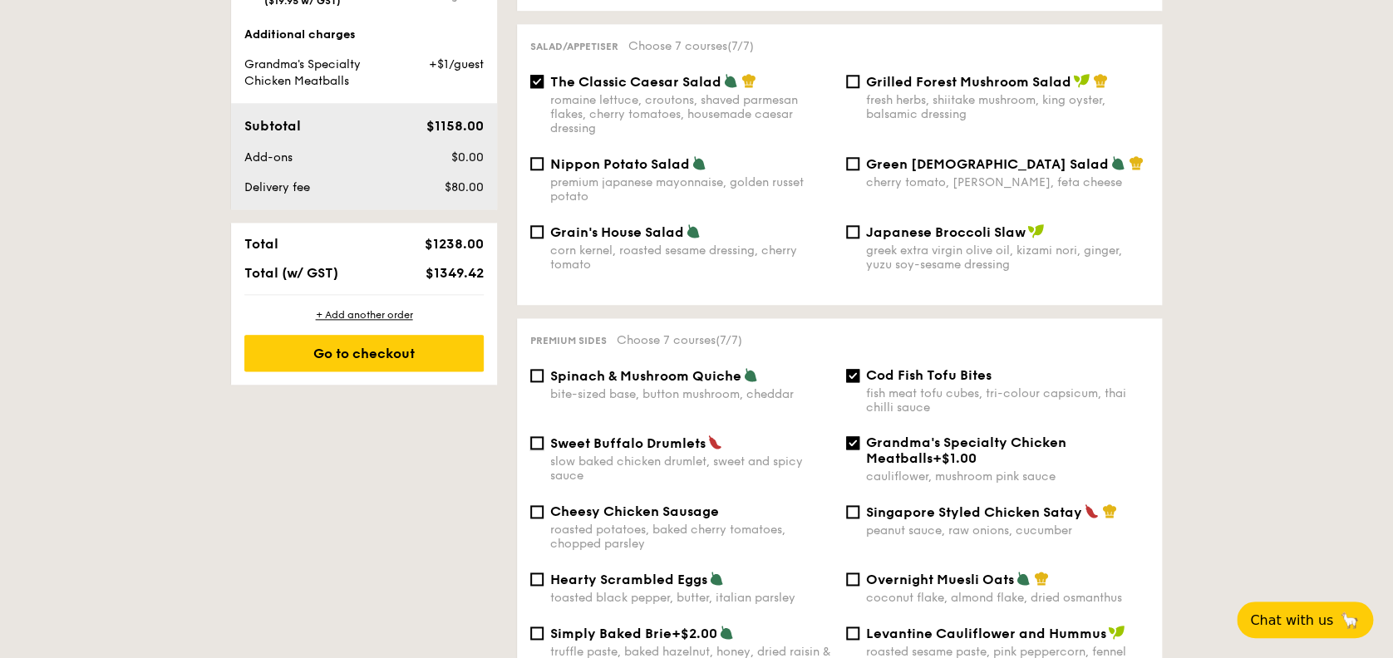
scroll to position [828, 0]
click at [562, 436] on span "Sweet Buffalo Drumlets" at bounding box center [627, 444] width 155 height 16
click at [544, 437] on input "Sweet Buffalo Drumlets slow baked chicken drumlet, sweet and spicy sauce" at bounding box center [536, 443] width 13 height 13
checkbox input "true"
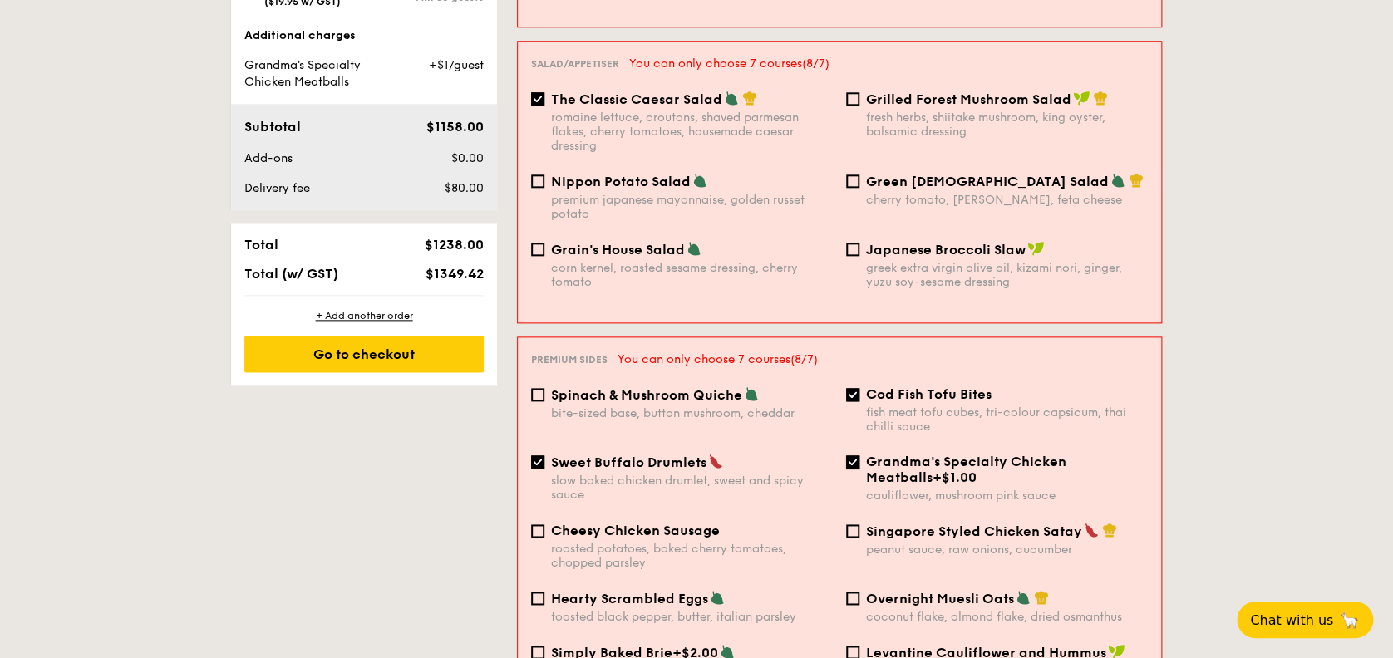
click at [850, 456] on input "Grandma's Specialty Chicken Meatballs +$1.00 cauliflower, mushroom pink sauce" at bounding box center [852, 462] width 13 height 13
checkbox input "false"
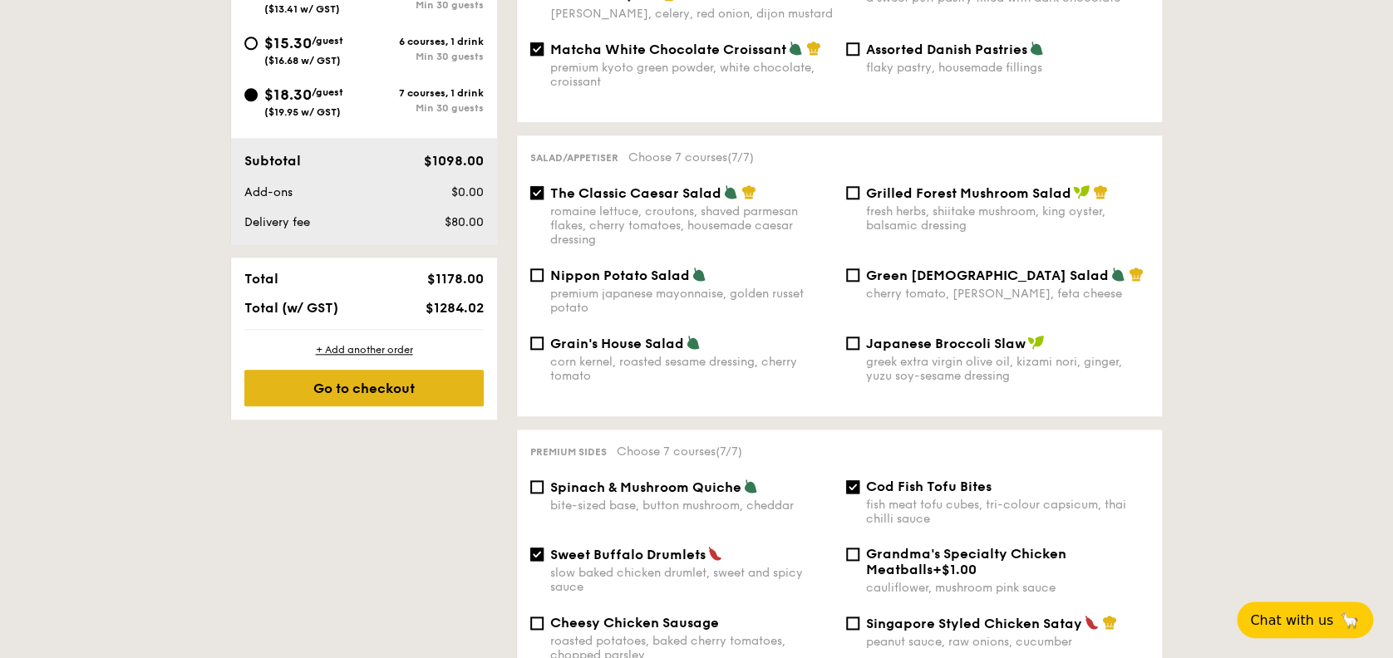
click at [401, 388] on div "Go to checkout" at bounding box center [363, 388] width 239 height 37
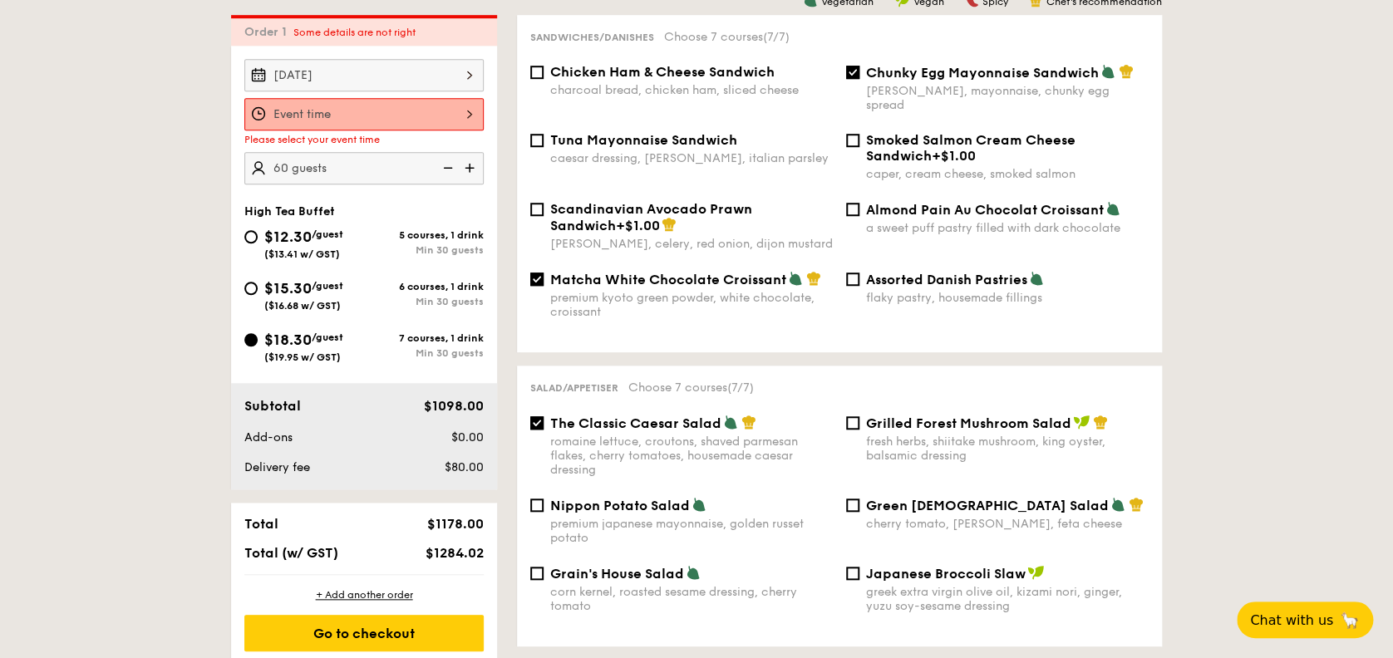
scroll to position [477, 0]
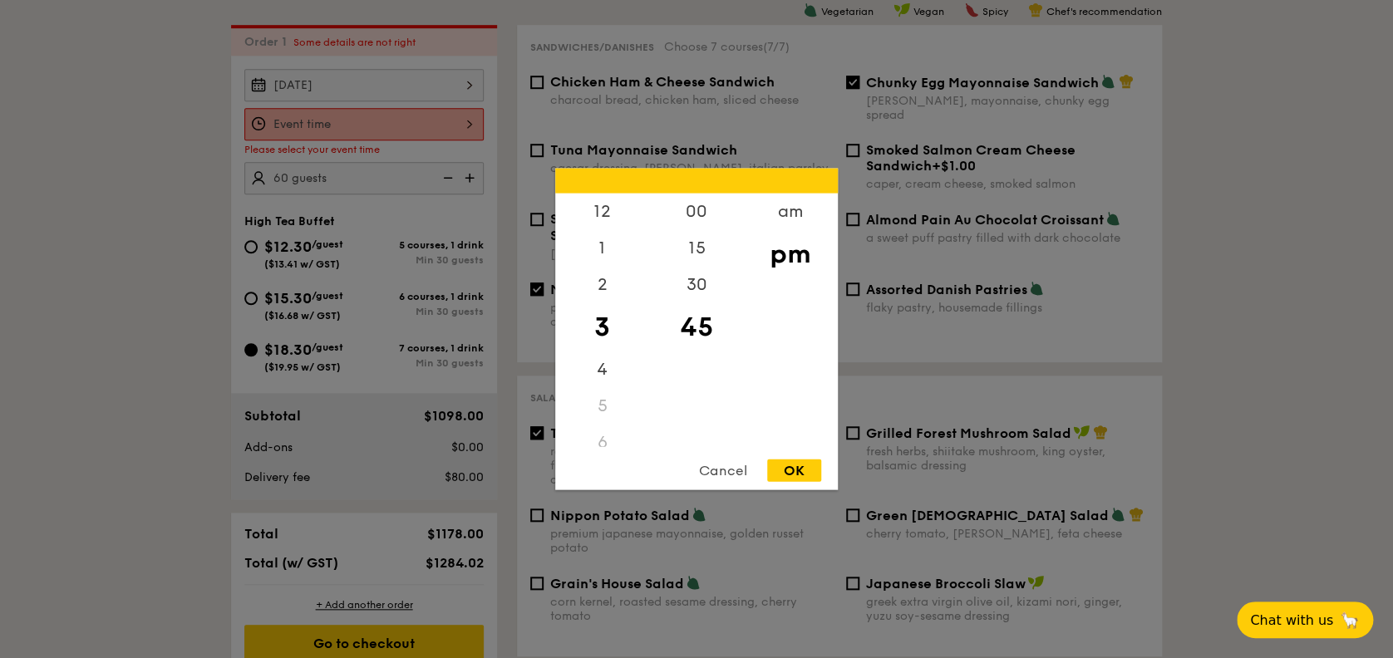
click at [387, 113] on div "12 1 2 3 4 5 6 7 8 9 10 11 00 15 30 45 am pm Cancel OK" at bounding box center [363, 124] width 239 height 32
click at [677, 249] on div "15" at bounding box center [696, 254] width 94 height 48
click at [781, 472] on div "OK" at bounding box center [794, 471] width 54 height 22
type input "3:15PM"
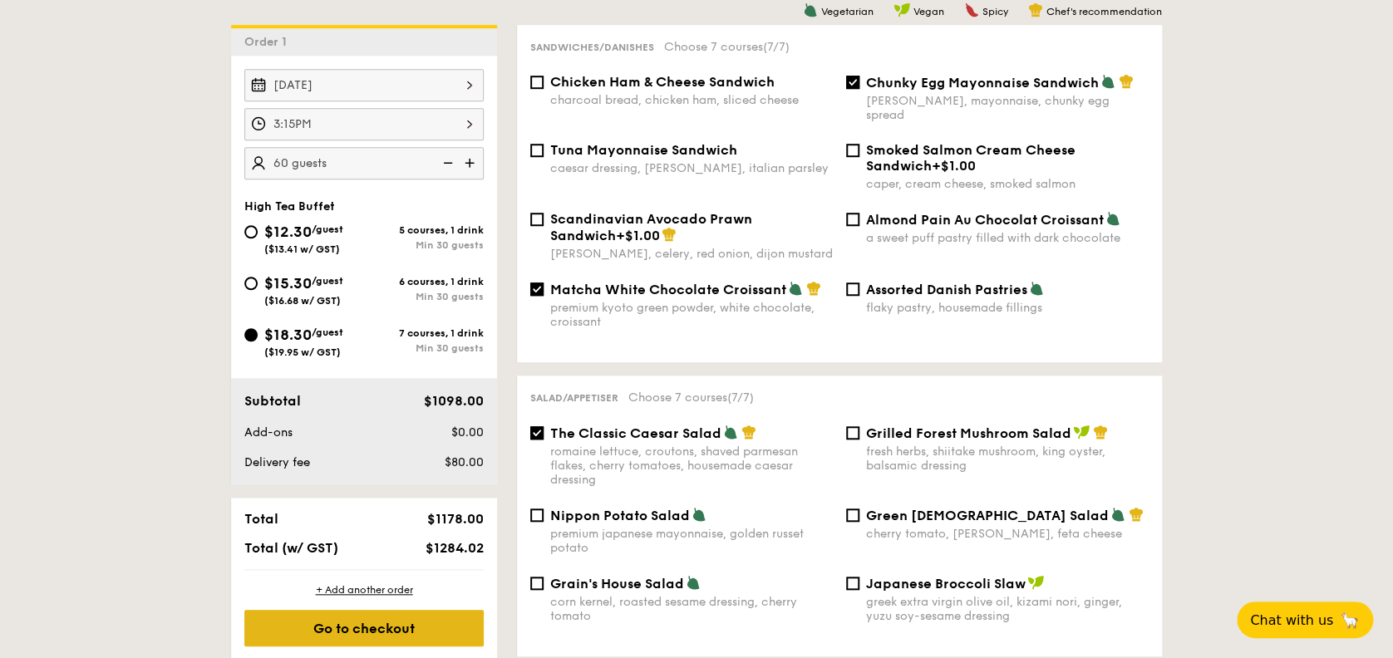
click at [399, 493] on div "Go to checkout" at bounding box center [363, 628] width 239 height 37
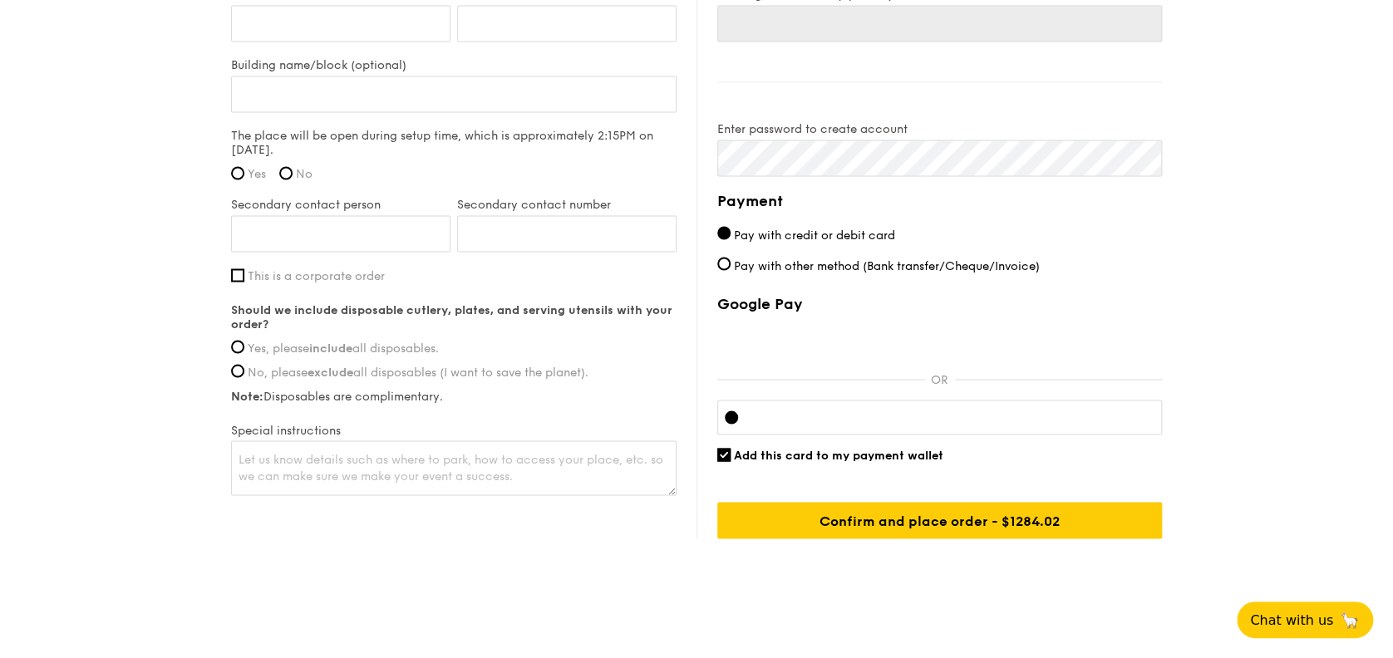
scroll to position [1314, 0]
